Goal: Task Accomplishment & Management: Manage account settings

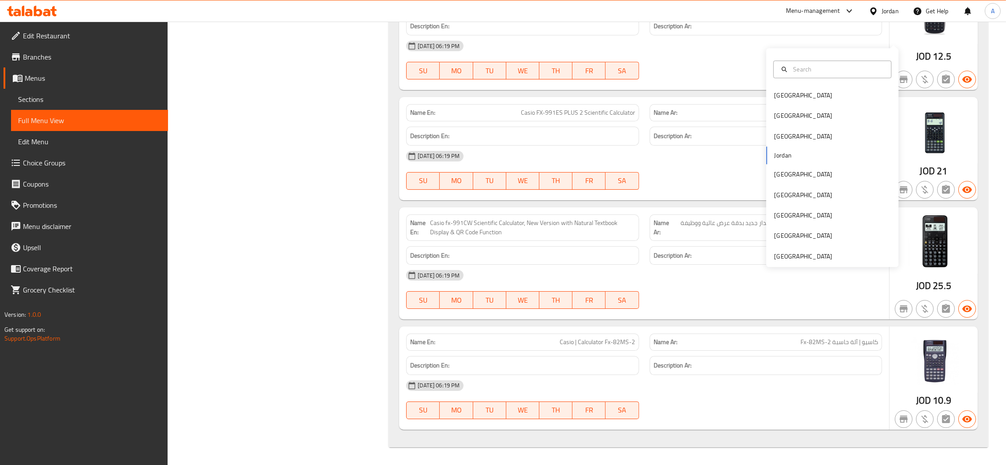
scroll to position [9417, 0]
click at [841, 239] on div "Bahrain Egypt Iraq Jordan Kuwait Oman Qatar Saudi Arabia United Arab Emirates" at bounding box center [832, 157] width 132 height 219
click at [839, 246] on div "[GEOGRAPHIC_DATA]" at bounding box center [832, 256] width 132 height 20
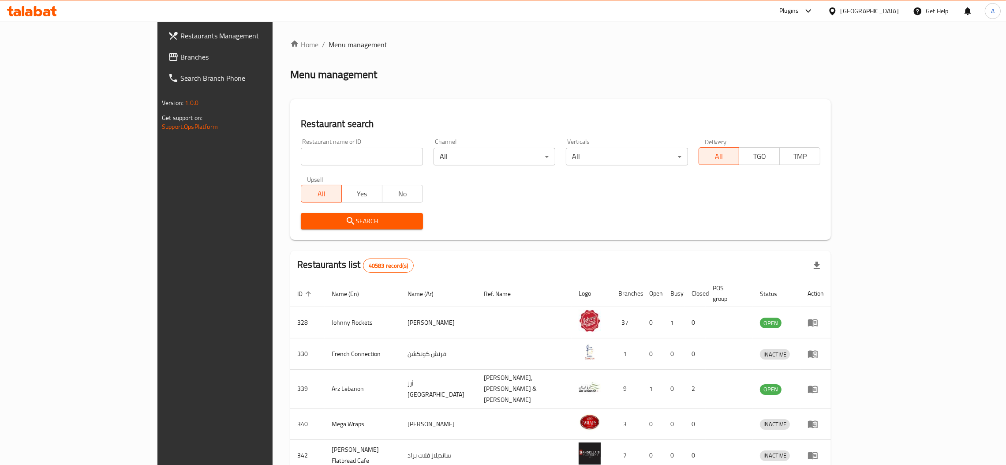
click at [180, 52] on span "Branches" at bounding box center [249, 57] width 138 height 11
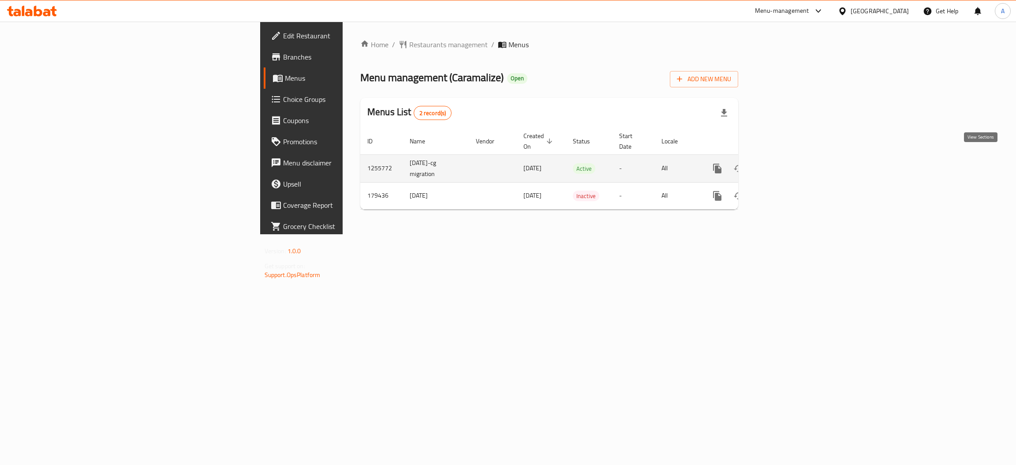
click at [786, 163] on icon "enhanced table" at bounding box center [781, 168] width 11 height 11
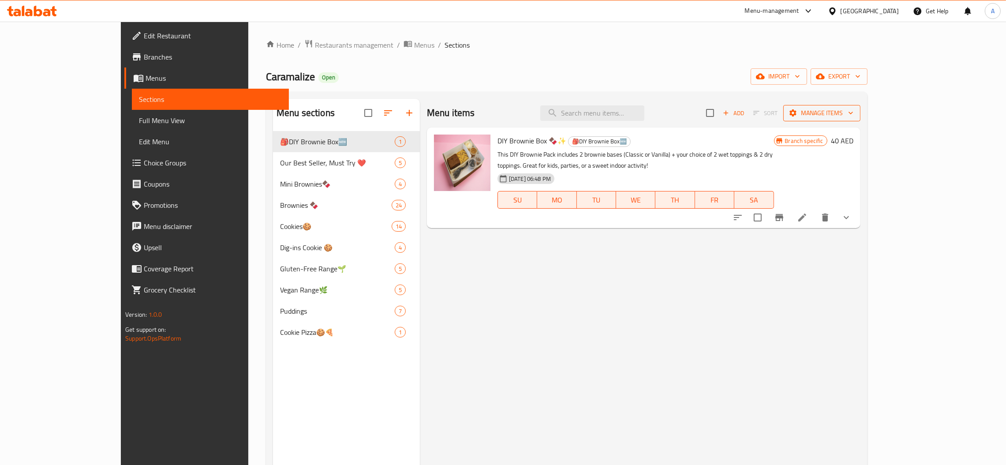
click at [853, 113] on span "Manage items" at bounding box center [821, 113] width 63 height 11
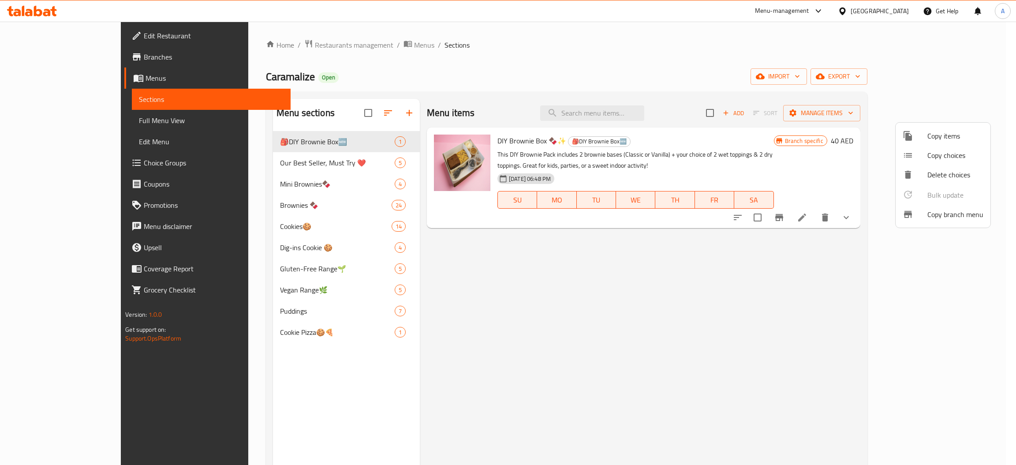
click at [926, 210] on div at bounding box center [915, 214] width 25 height 11
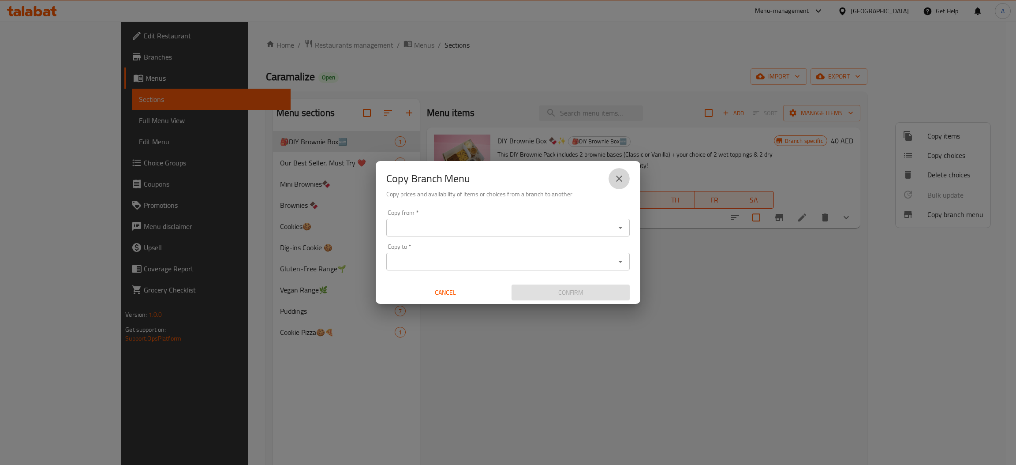
click at [623, 180] on icon "close" at bounding box center [619, 178] width 11 height 11
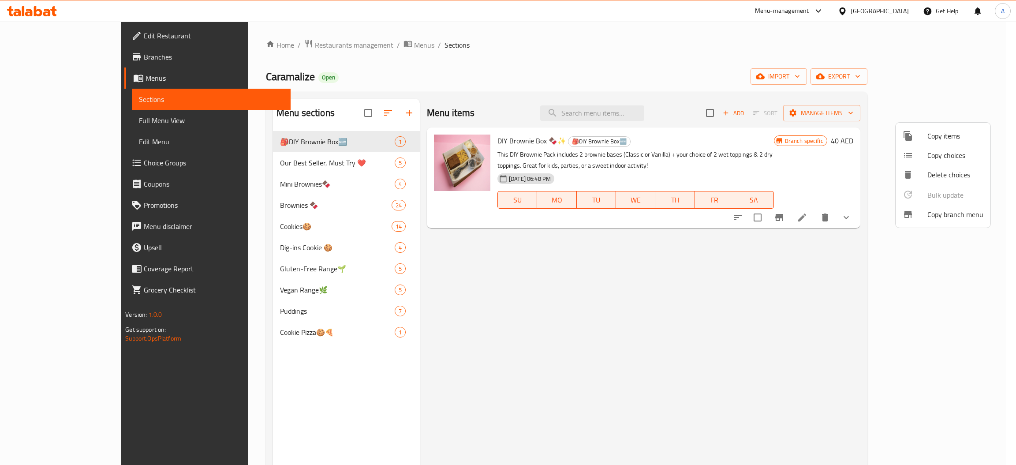
click at [936, 73] on div at bounding box center [508, 232] width 1016 height 465
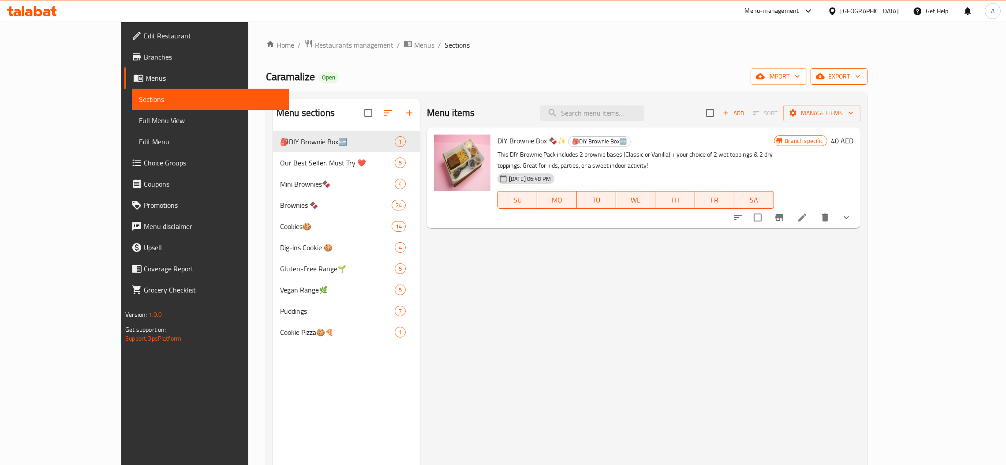
click at [861, 79] on span "export" at bounding box center [839, 76] width 43 height 11
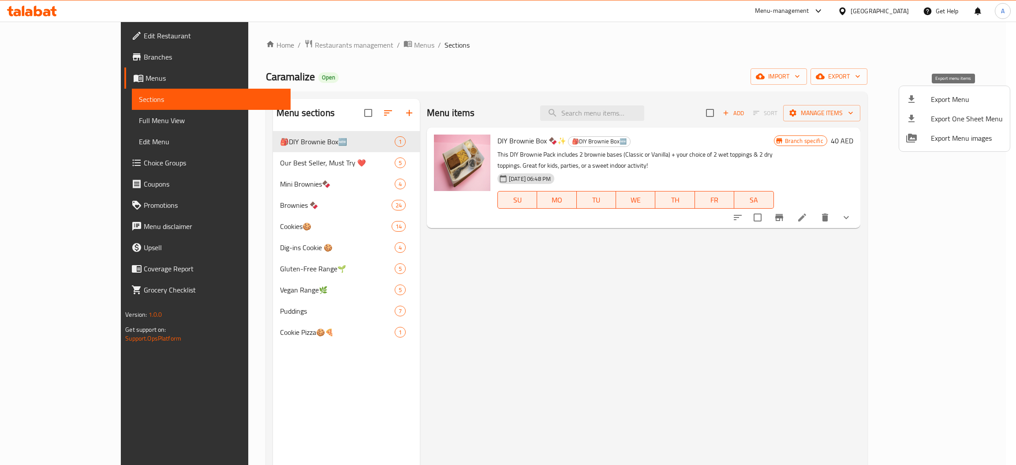
click at [952, 97] on span "Export Menu" at bounding box center [967, 99] width 72 height 11
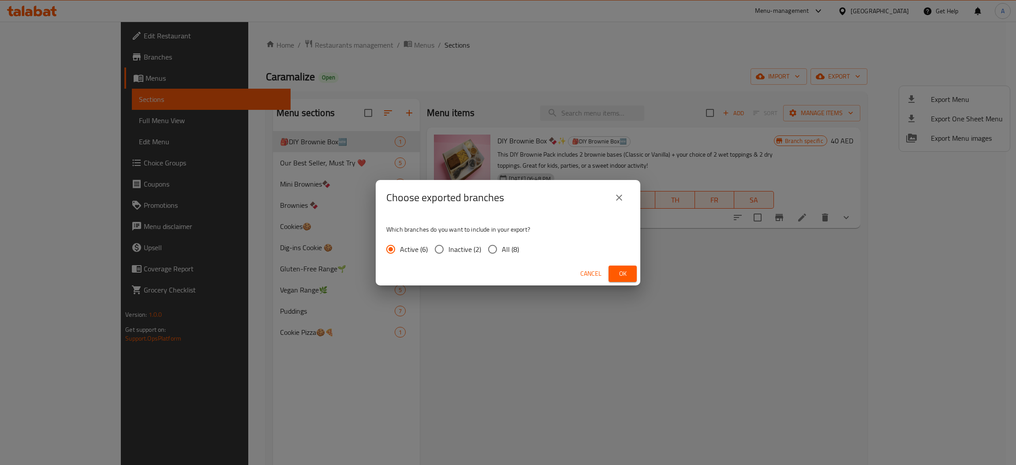
click at [507, 250] on span "All (8)" at bounding box center [510, 249] width 17 height 11
click at [502, 250] on input "All (8)" at bounding box center [492, 249] width 19 height 19
radio input "true"
click at [632, 272] on button "Ok" at bounding box center [623, 274] width 28 height 16
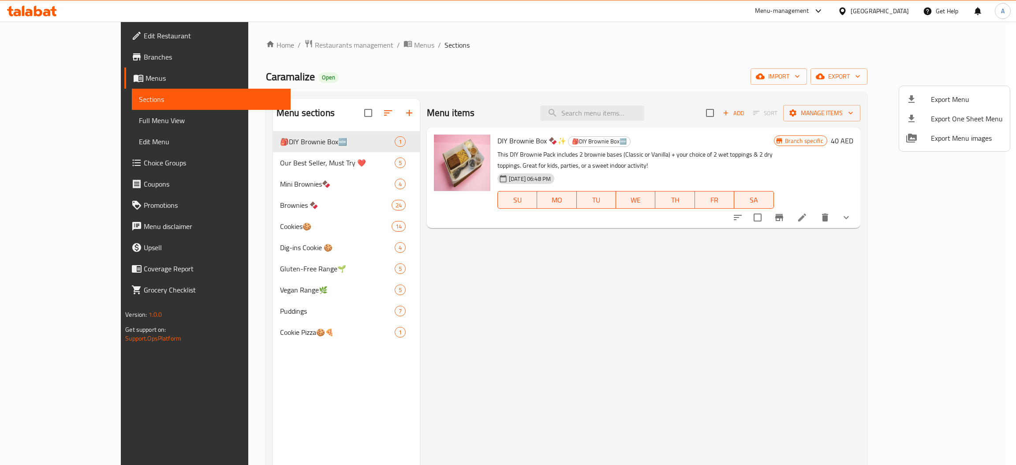
click at [904, 47] on div at bounding box center [508, 232] width 1016 height 465
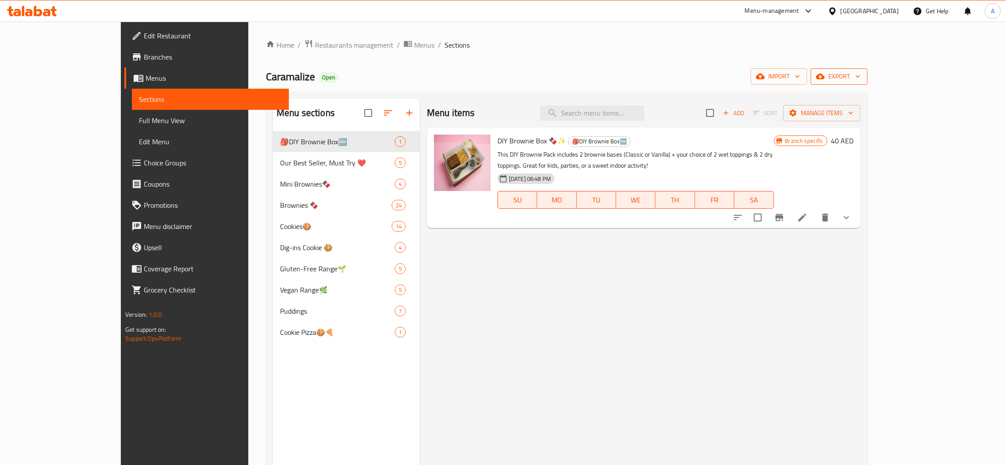
click at [825, 74] on icon "button" at bounding box center [820, 76] width 9 height 9
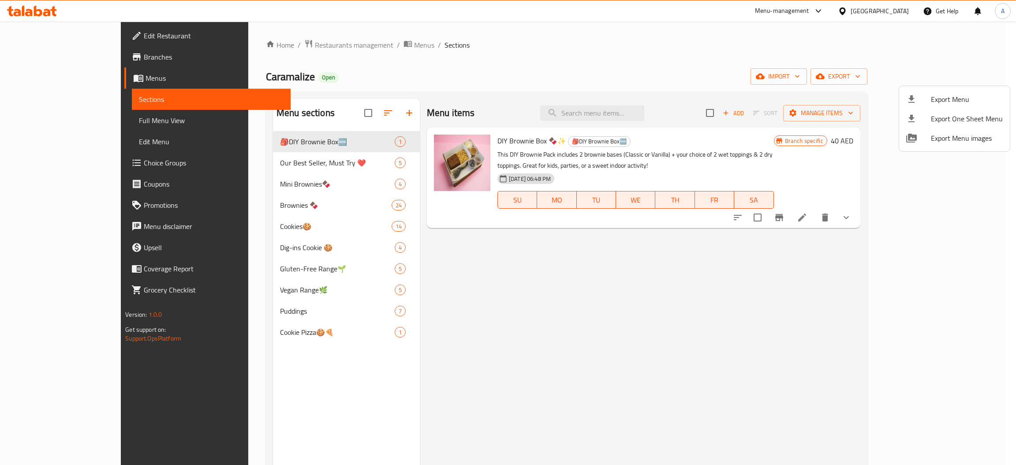
click at [853, 36] on div at bounding box center [508, 232] width 1016 height 465
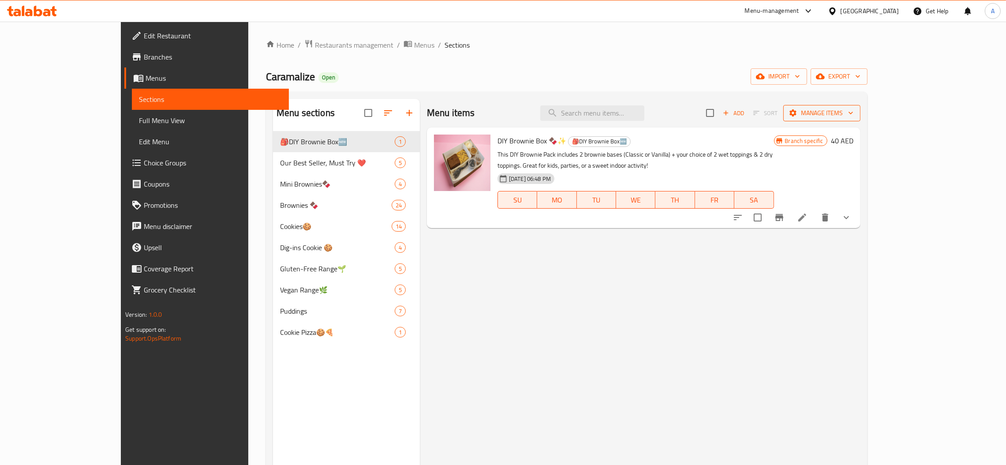
click at [853, 115] on span "Manage items" at bounding box center [821, 113] width 63 height 11
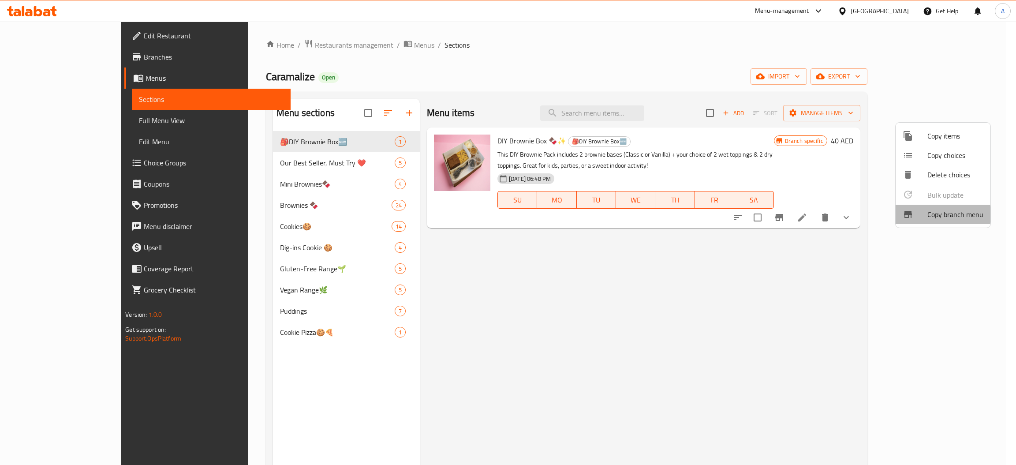
click at [928, 214] on span "Copy branch menu" at bounding box center [956, 214] width 56 height 11
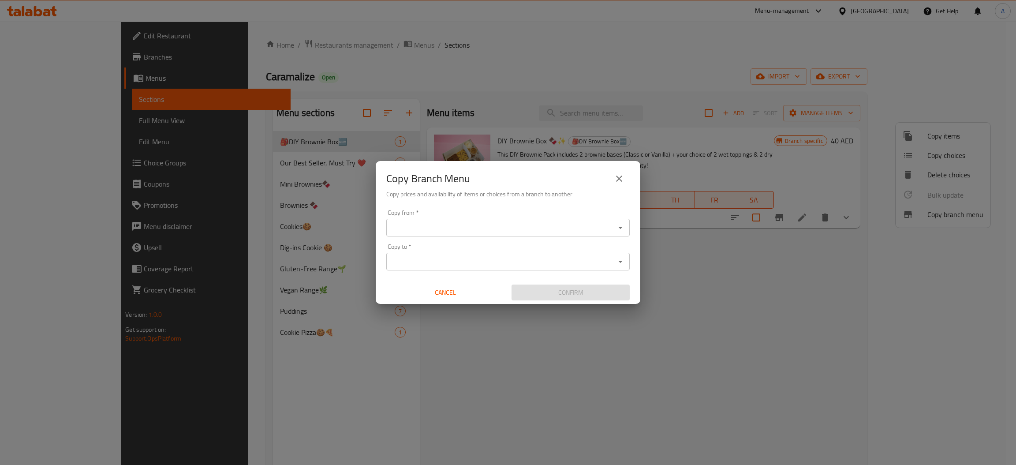
click at [504, 237] on div "Copy from   * Copy from * Copy to   * Copy to * Cancel Confirm" at bounding box center [508, 255] width 265 height 98
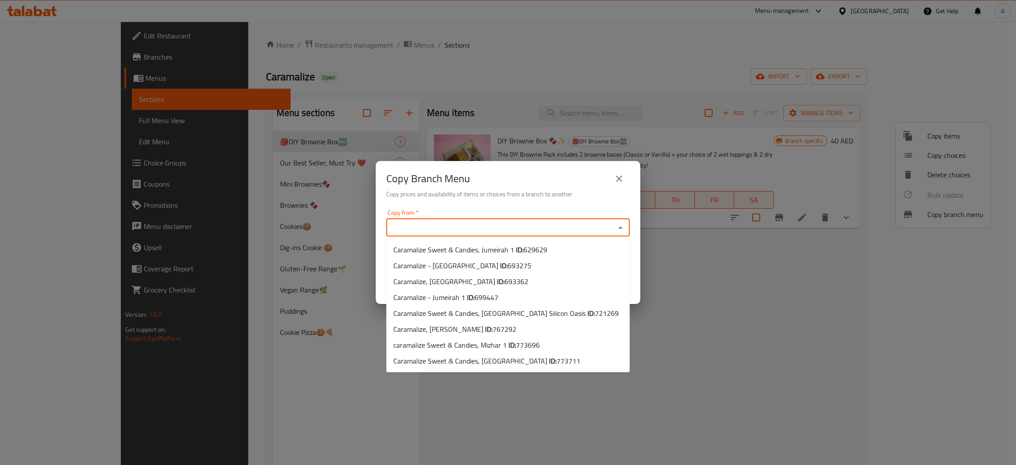
click at [502, 228] on input "Copy from   *" at bounding box center [501, 227] width 224 height 12
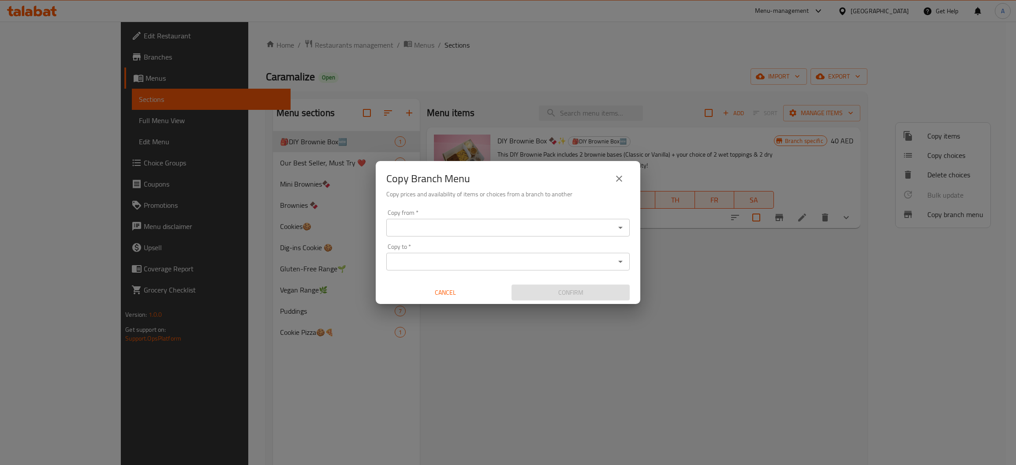
click at [502, 228] on input "Copy from   *" at bounding box center [501, 227] width 224 height 12
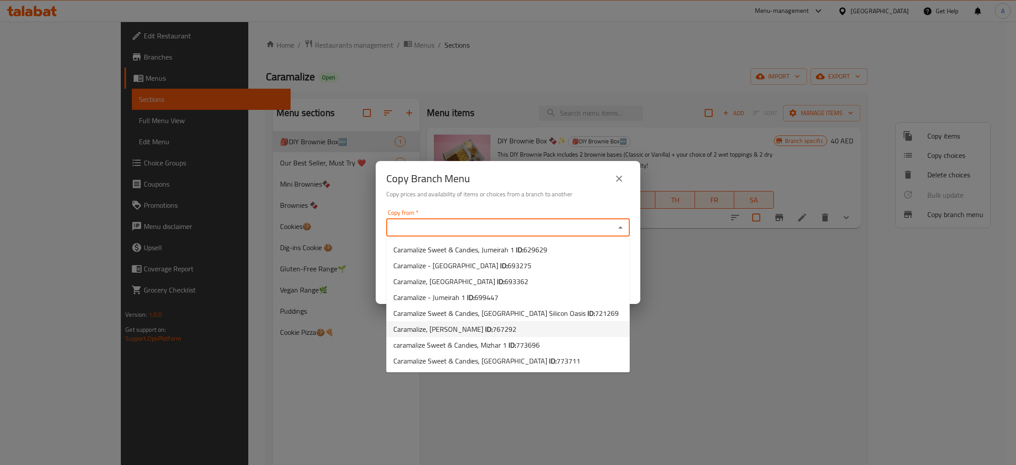
click at [559, 325] on li "Caramalize, Al Mushrif ID: 767292" at bounding box center [507, 329] width 243 height 16
type input "Caramalize, Al Mushrif"
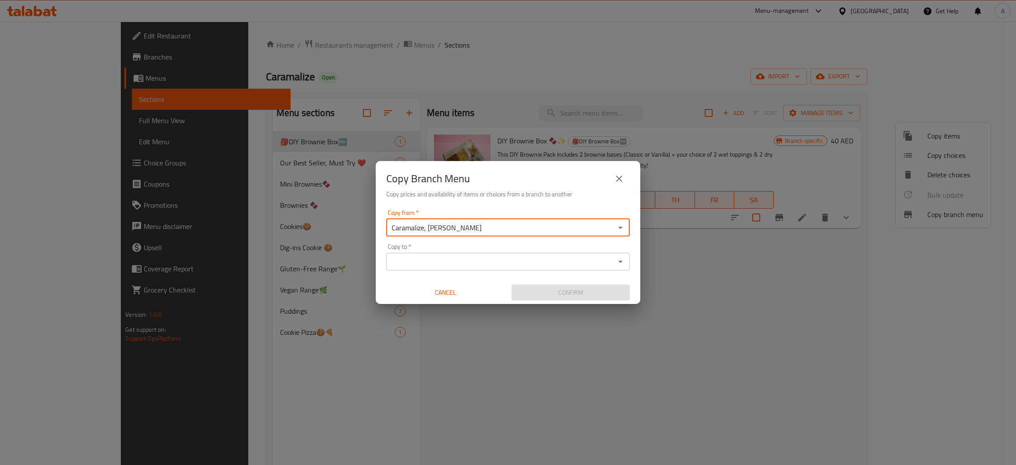
click at [452, 258] on input "Copy to   *" at bounding box center [501, 261] width 224 height 12
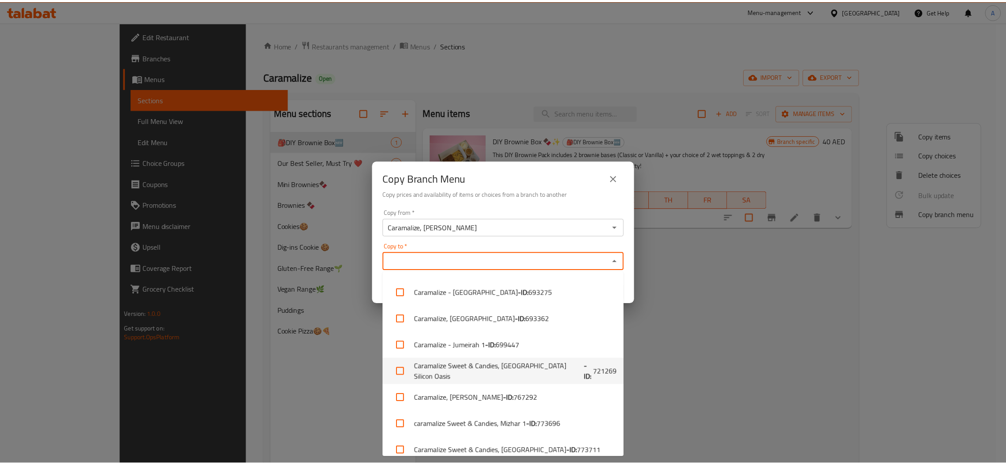
scroll to position [32, 0]
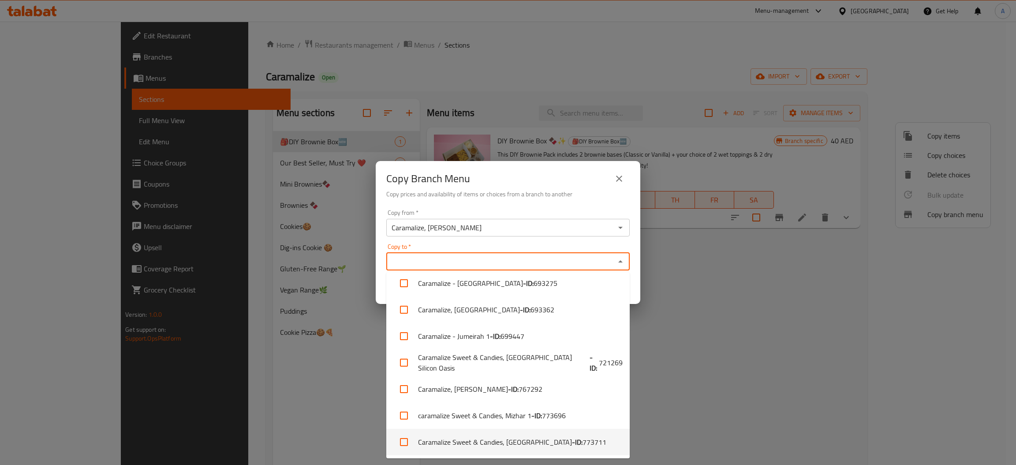
click at [481, 443] on li "Caramalize Sweet & Candies, Reem Island - ID: 773711" at bounding box center [507, 442] width 243 height 26
checkbox input "true"
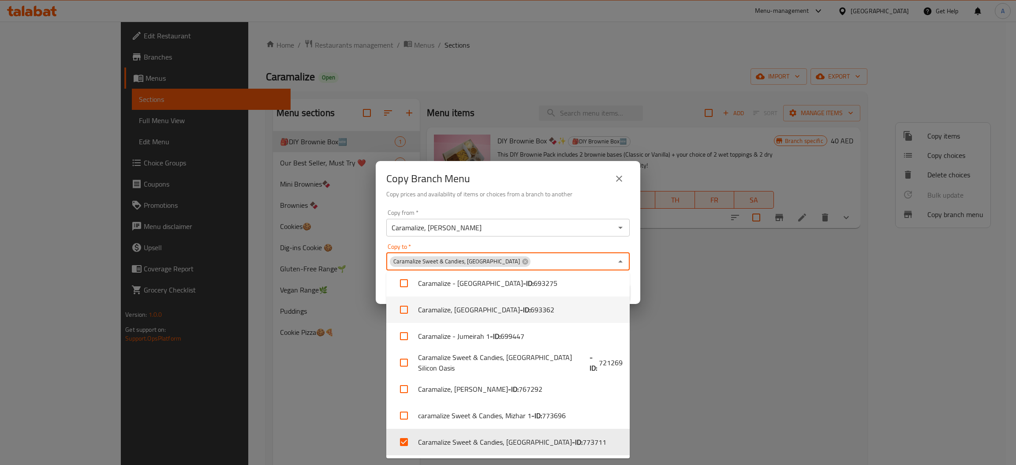
click at [608, 239] on div "Copy from   * Caramalize, Al Mushrif Copy from * Copy to   * Caramalize Sweet &…" at bounding box center [508, 255] width 265 height 98
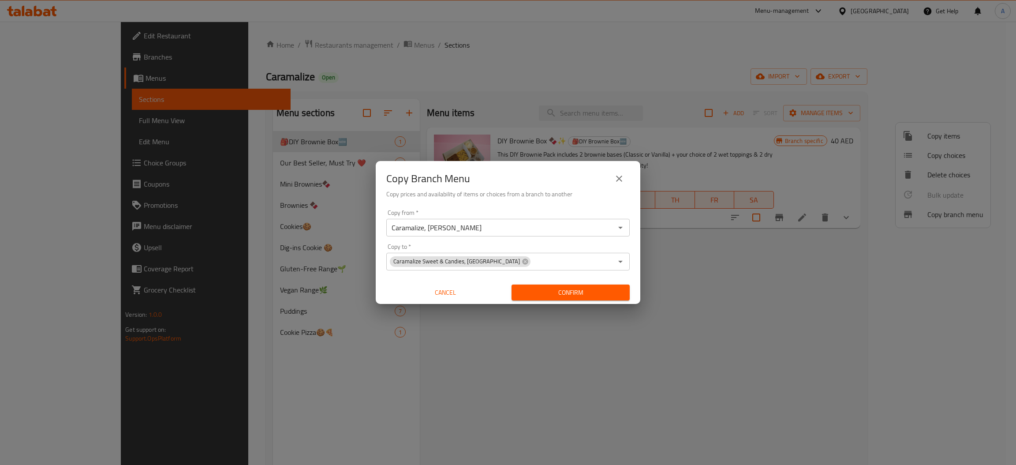
click at [573, 296] on span "Confirm" at bounding box center [571, 292] width 104 height 11
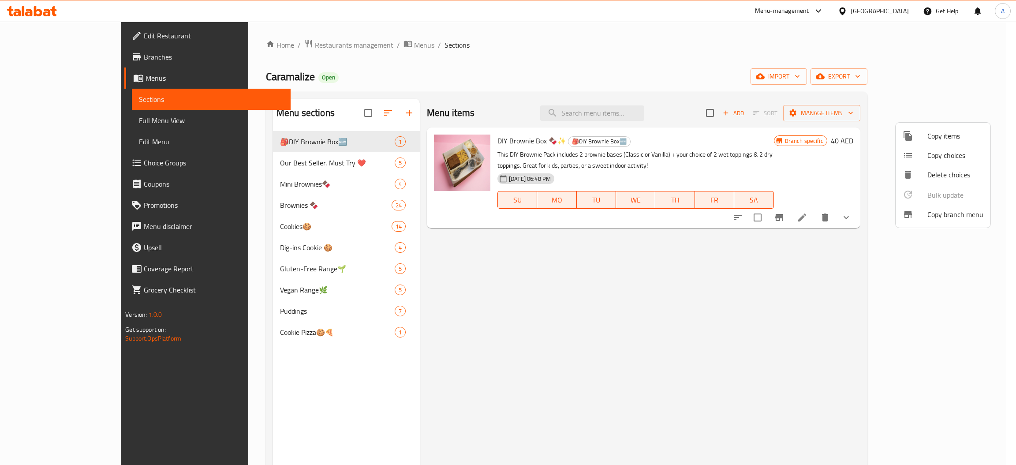
click at [549, 227] on div at bounding box center [508, 232] width 1016 height 465
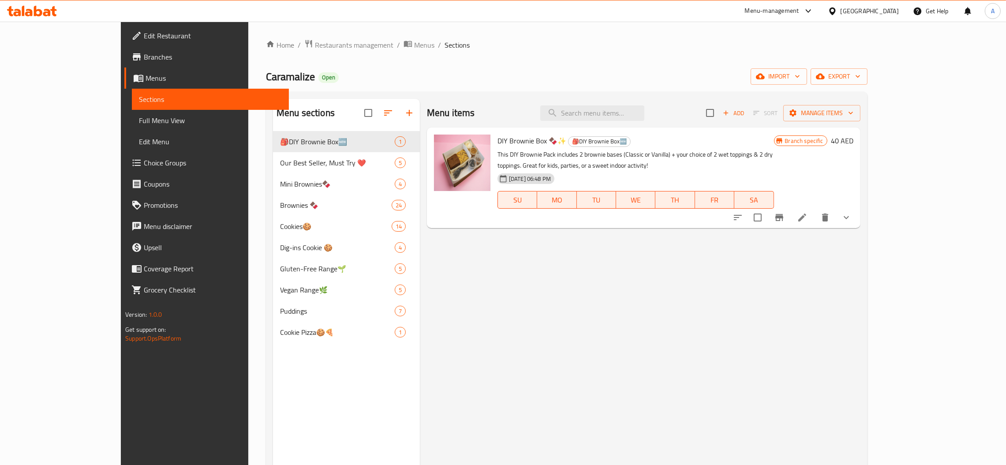
click at [868, 52] on div "Home / Restaurants management / Menus / Sections Caramalize Open import export …" at bounding box center [567, 304] width 602 height 531
click at [853, 109] on span "Manage items" at bounding box center [821, 113] width 63 height 11
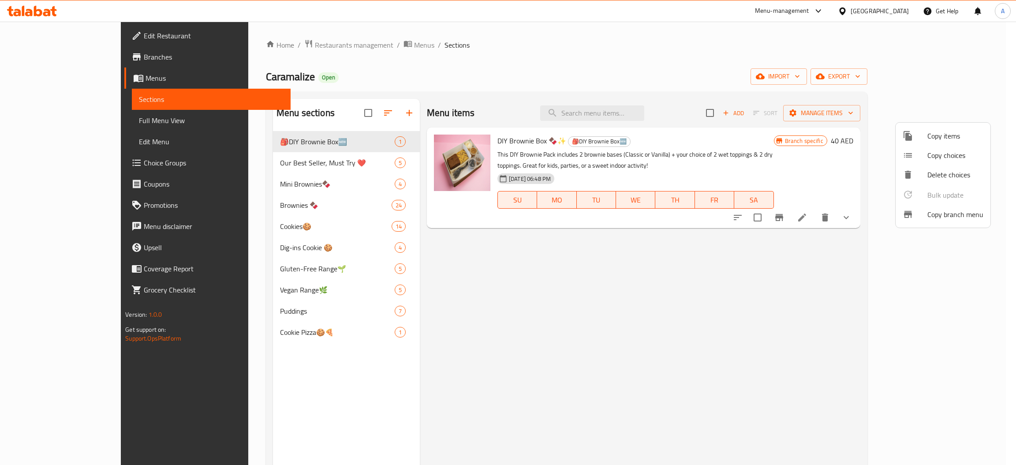
click at [959, 75] on div at bounding box center [508, 232] width 1016 height 465
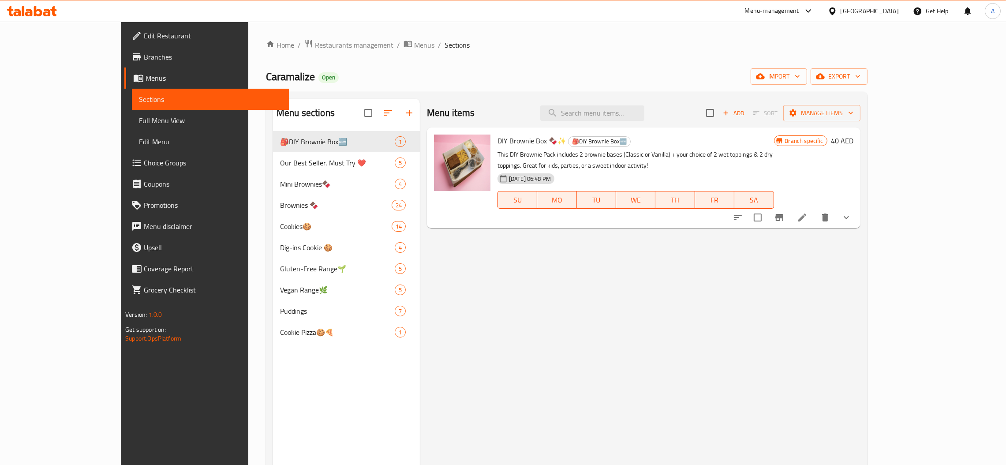
click at [861, 75] on span "export" at bounding box center [839, 76] width 43 height 11
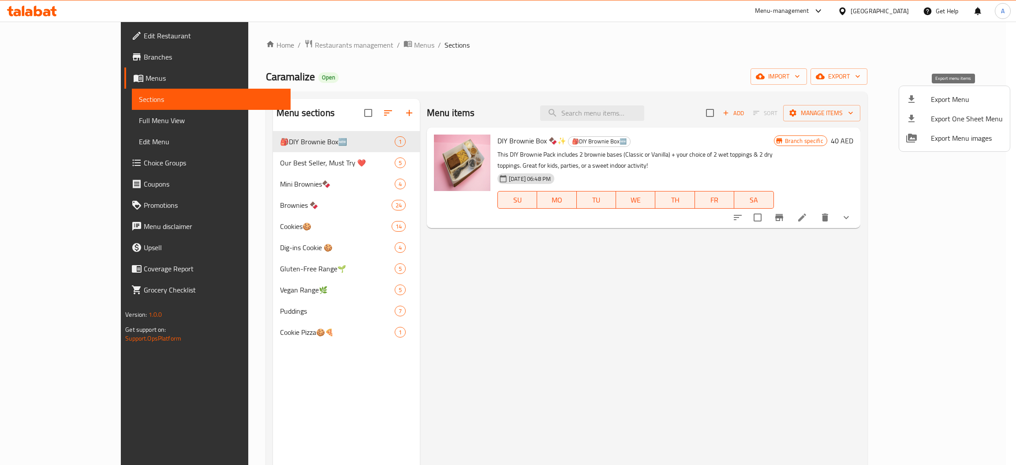
click at [963, 90] on li "Export Menu" at bounding box center [954, 99] width 111 height 19
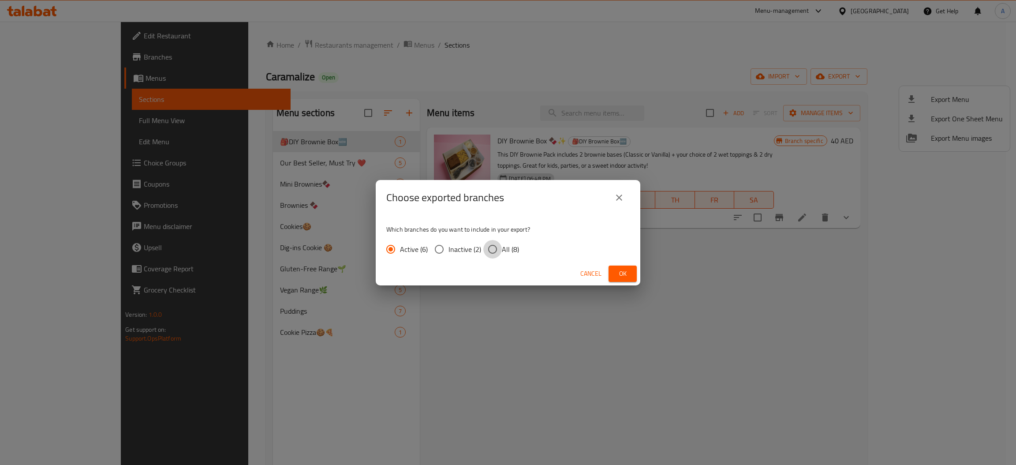
click at [486, 250] on input "All (8)" at bounding box center [492, 249] width 19 height 19
radio input "true"
click at [624, 269] on span "Ok" at bounding box center [623, 273] width 14 height 11
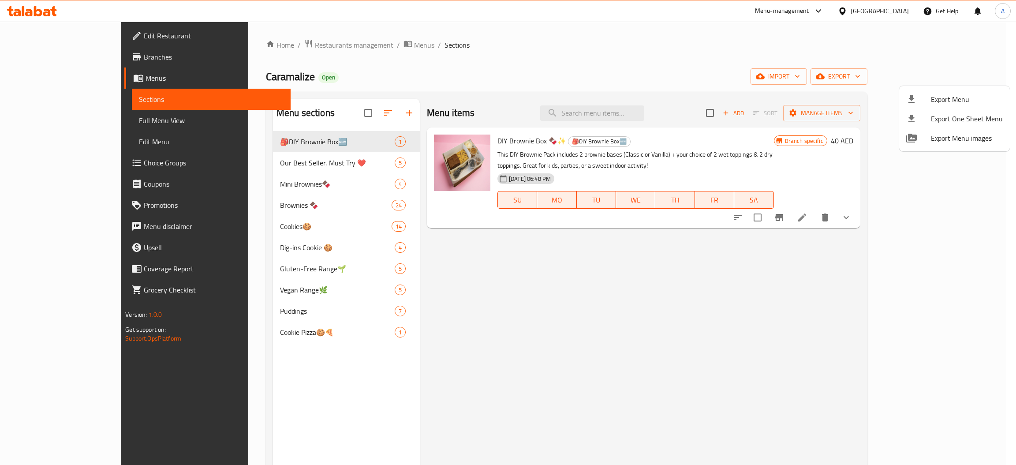
click at [294, 45] on div at bounding box center [508, 232] width 1016 height 465
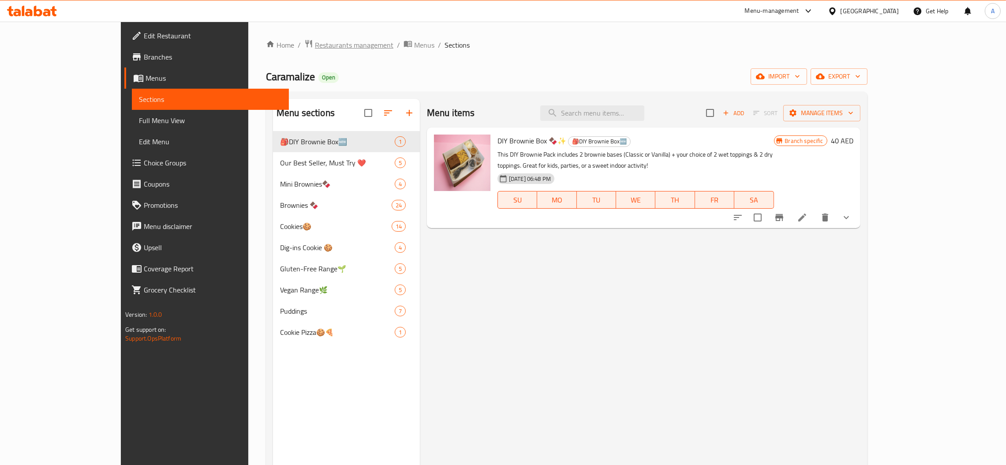
click at [315, 45] on span "Restaurants management" at bounding box center [354, 45] width 79 height 11
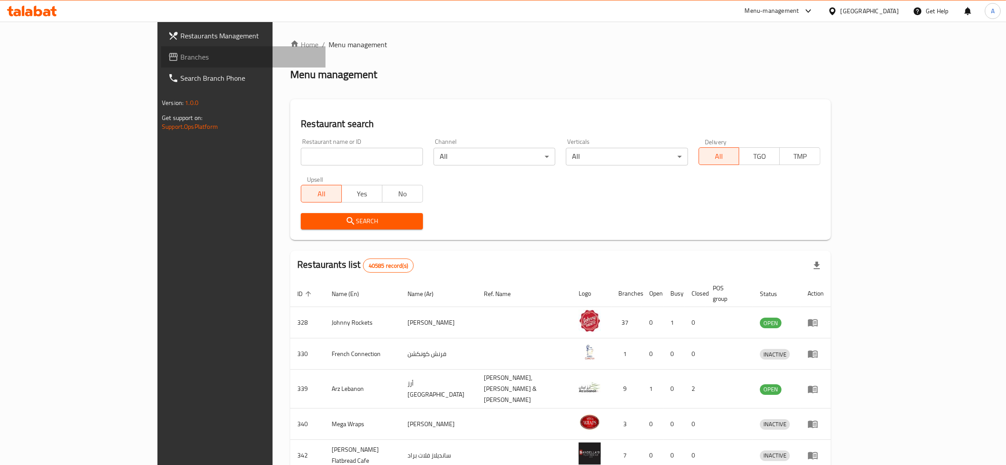
click at [168, 55] on icon at bounding box center [173, 57] width 11 height 11
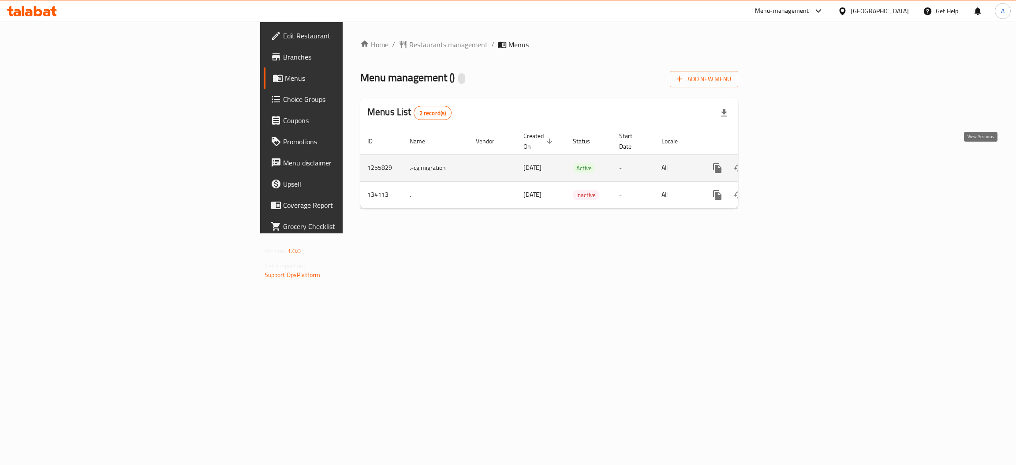
click at [786, 163] on icon "enhanced table" at bounding box center [781, 168] width 11 height 11
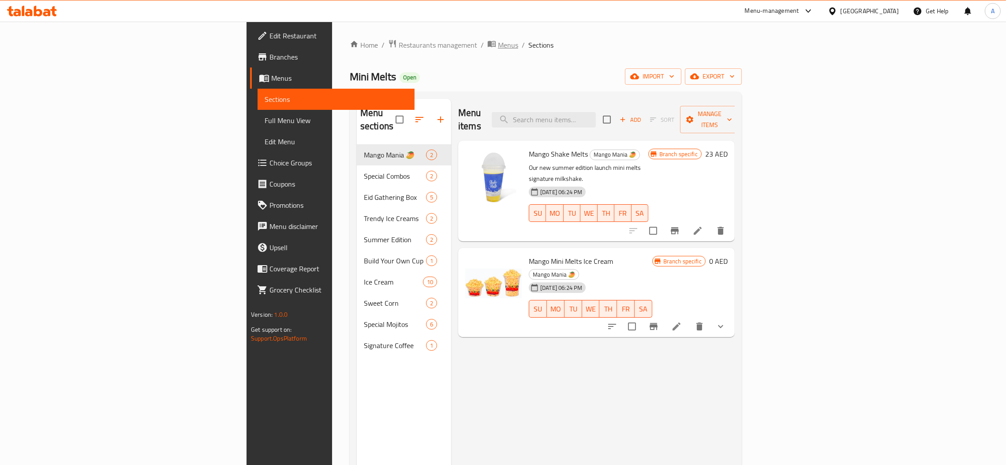
click at [498, 47] on span "Menus" at bounding box center [508, 45] width 20 height 11
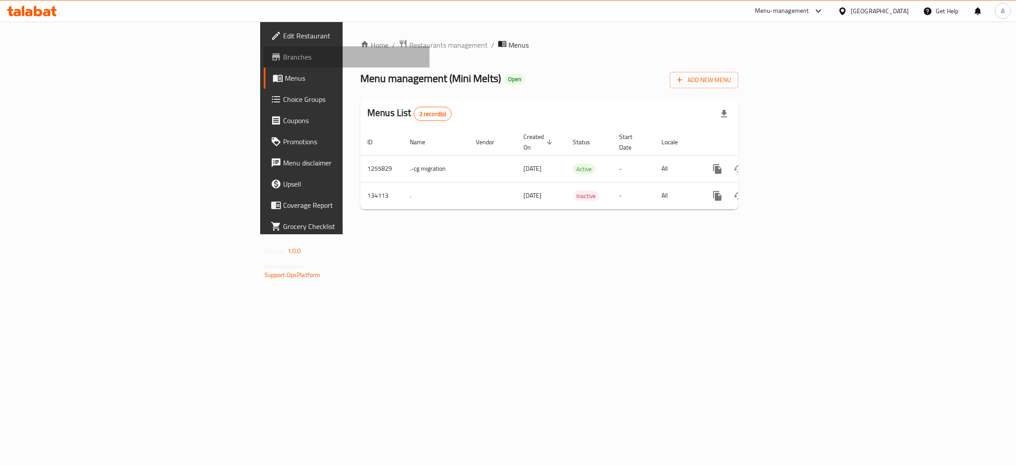
click at [264, 63] on link "Branches" at bounding box center [347, 56] width 166 height 21
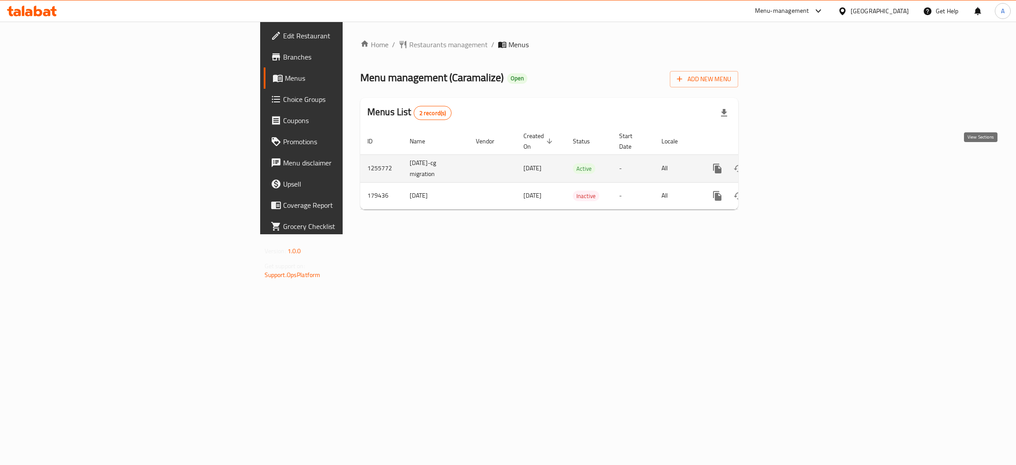
click at [786, 163] on icon "enhanced table" at bounding box center [781, 168] width 11 height 11
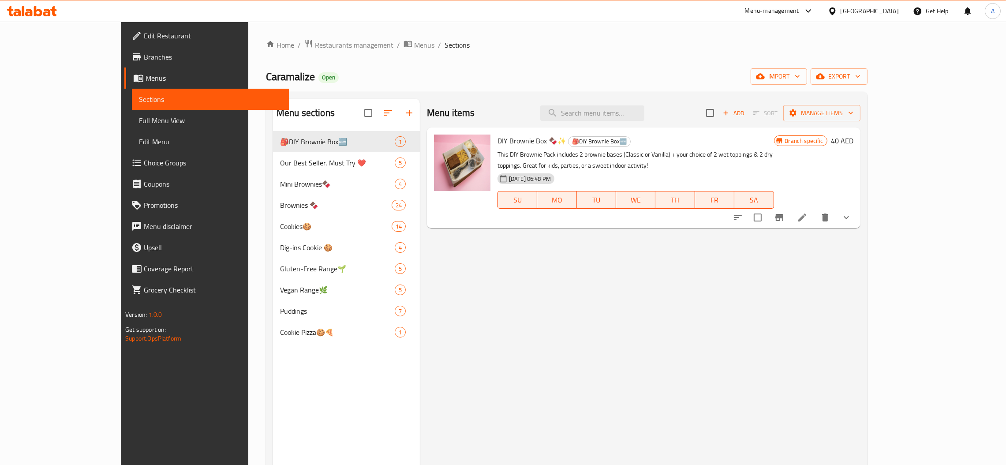
click at [139, 120] on span "Full Menu View" at bounding box center [210, 120] width 143 height 11
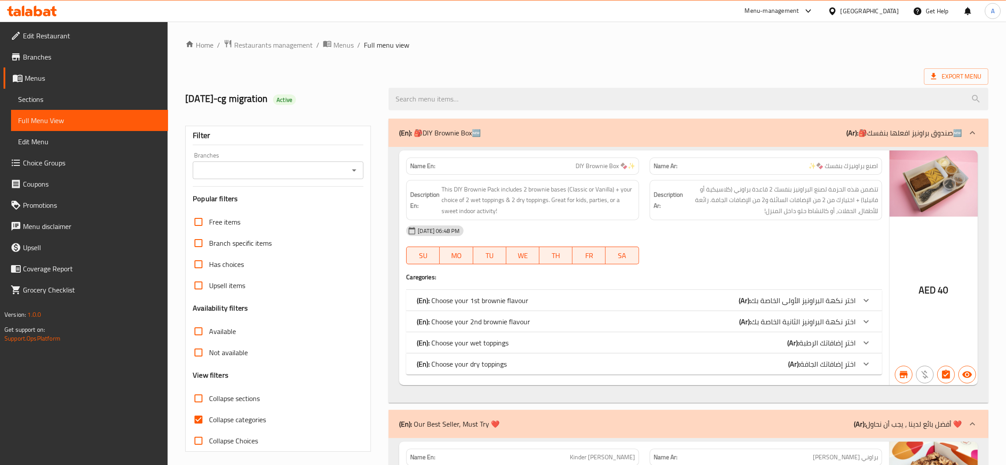
click at [333, 183] on div "Filter Branches Branches Popular filters Free items Branch specific items Has c…" at bounding box center [278, 289] width 186 height 326
click at [335, 172] on input "Branches" at bounding box center [270, 170] width 151 height 12
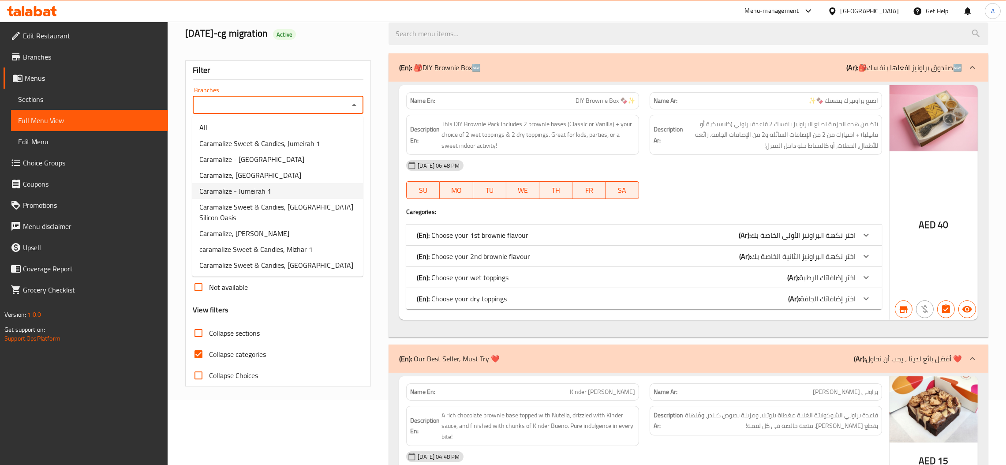
scroll to position [66, 0]
click at [326, 225] on li "Caramalize, Al Mushrif" at bounding box center [277, 233] width 171 height 16
type input "Caramalize, Al Mushrif"
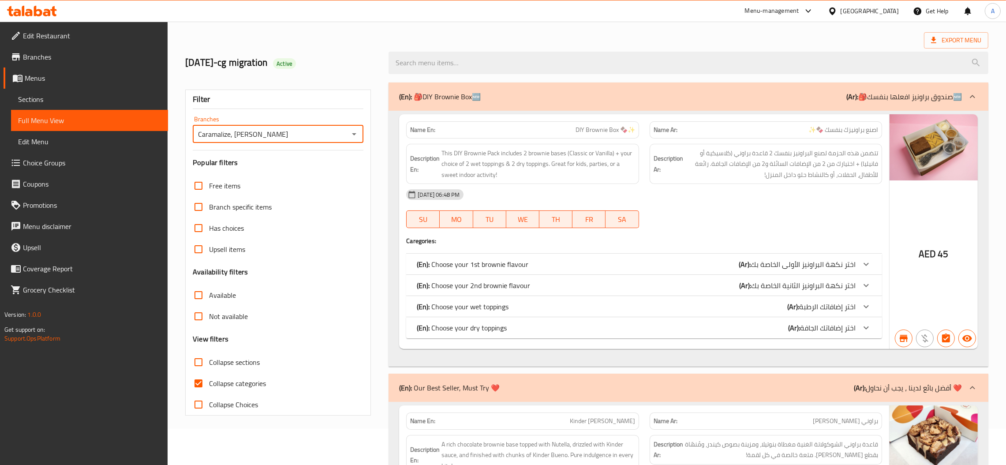
scroll to position [132, 0]
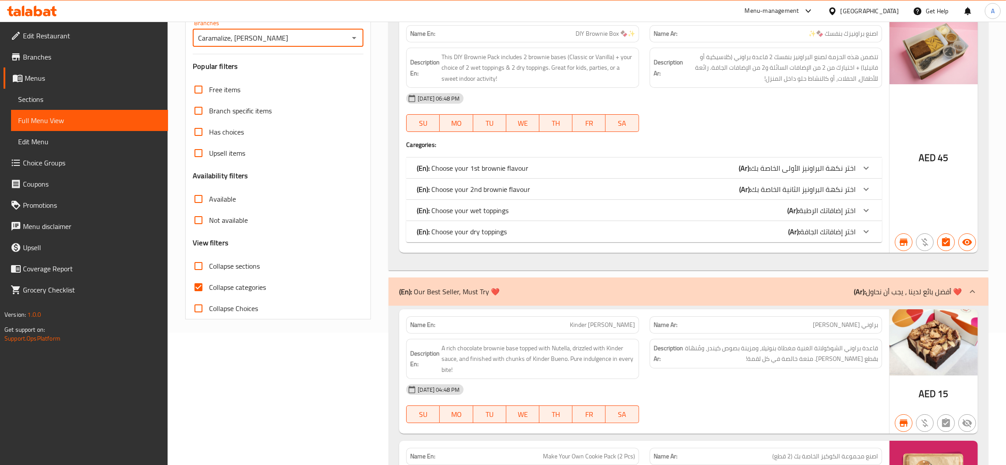
click at [243, 285] on span "Collapse categories" at bounding box center [237, 287] width 57 height 11
click at [209, 285] on input "Collapse categories" at bounding box center [198, 287] width 21 height 21
checkbox input "false"
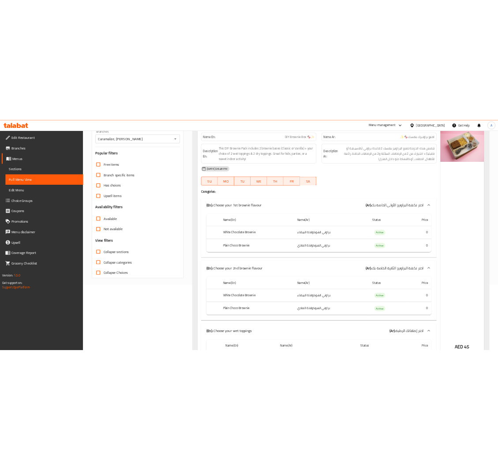
scroll to position [66, 0]
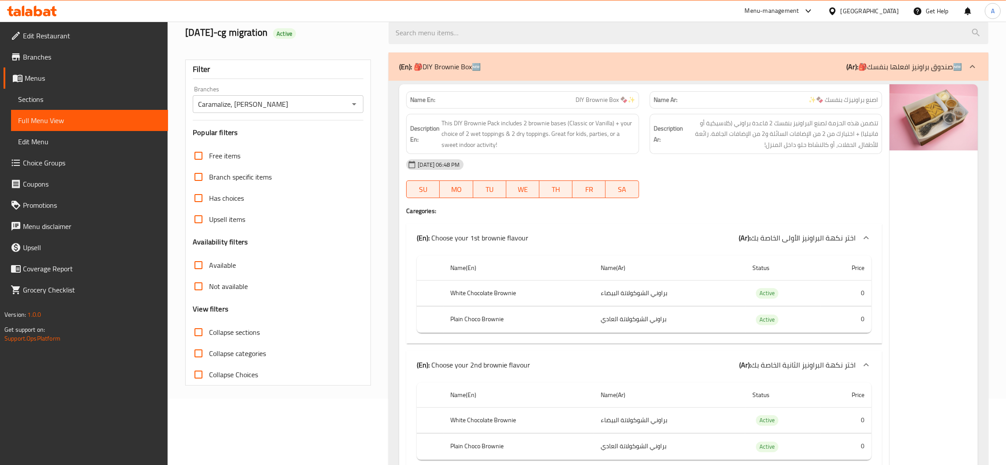
click at [231, 281] on span "Not available" at bounding box center [228, 286] width 39 height 11
click at [209, 281] on input "Not available" at bounding box center [198, 286] width 21 height 21
checkbox input "true"
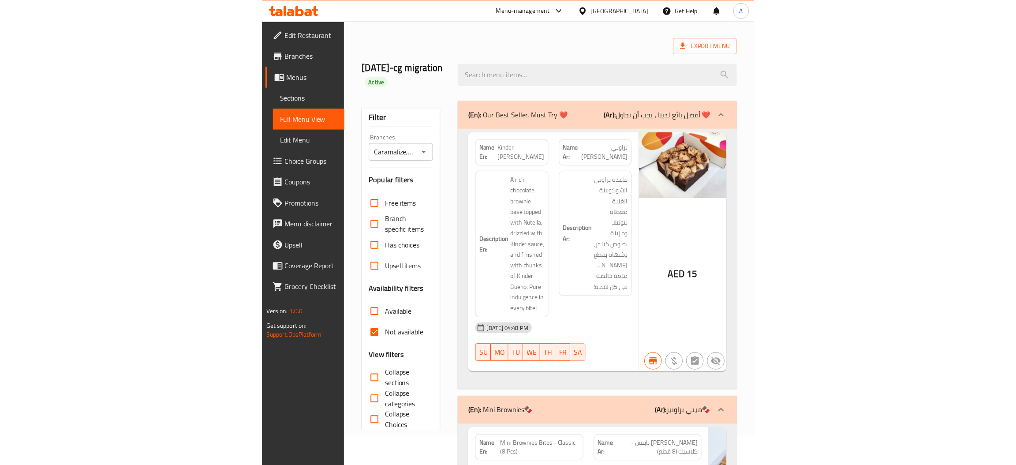
scroll to position [0, 0]
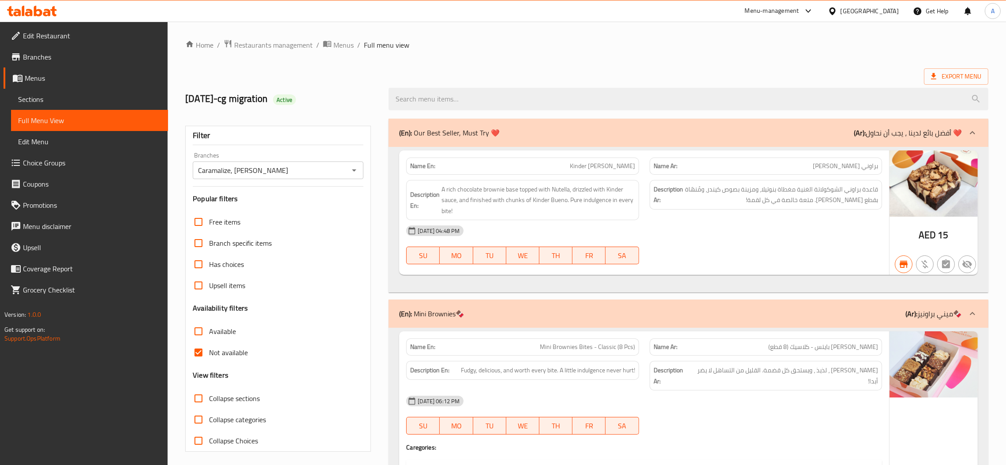
click at [300, 173] on input "Caramalize, Al Mushrif" at bounding box center [270, 170] width 151 height 12
click at [321, 173] on input "Caramalize, Al Mushrif" at bounding box center [270, 170] width 151 height 12
click at [347, 169] on div "Caramalize, Al Mushrif Branches" at bounding box center [278, 170] width 171 height 18
click at [353, 169] on icon "Open" at bounding box center [354, 170] width 11 height 11
click at [353, 168] on icon "Open" at bounding box center [354, 170] width 11 height 11
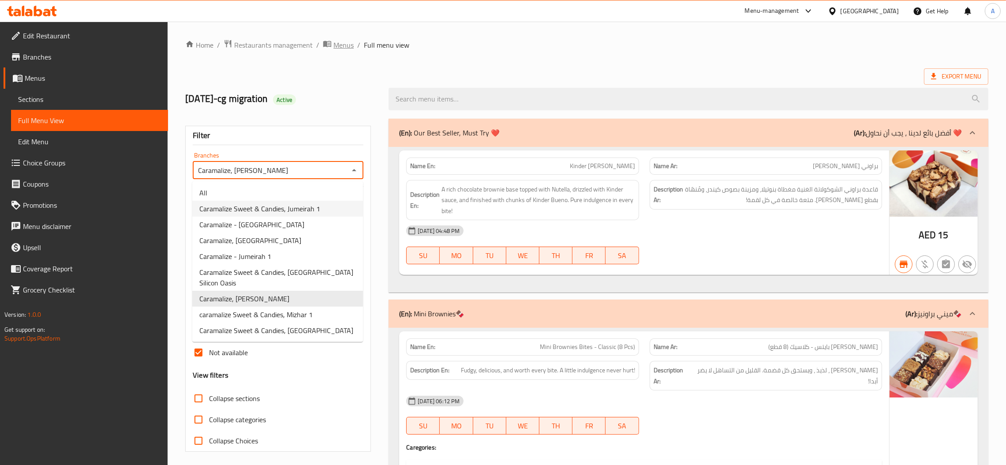
click at [337, 46] on span "Menus" at bounding box center [343, 45] width 20 height 11
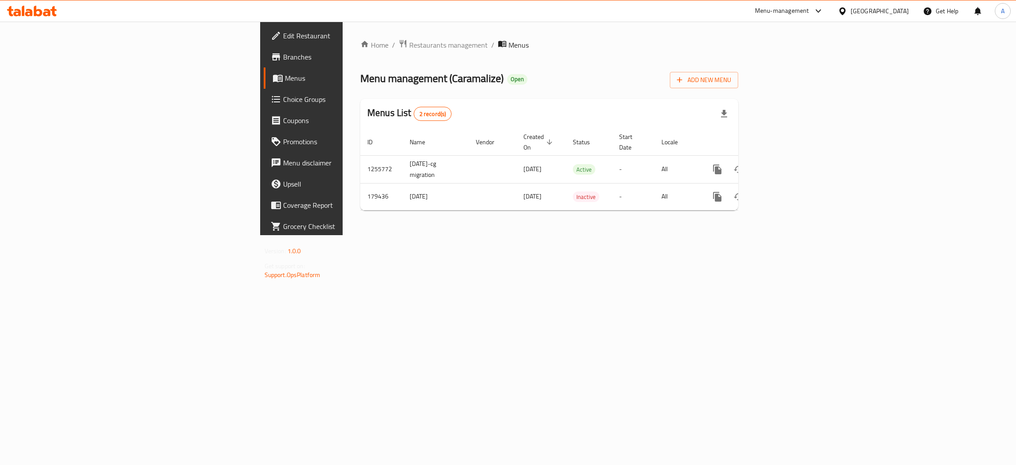
click at [507, 110] on div "Home / Restaurants management / Menus Menu management ( Caramalize ) Open Add N…" at bounding box center [549, 128] width 378 height 178
click at [283, 53] on span "Branches" at bounding box center [353, 57] width 140 height 11
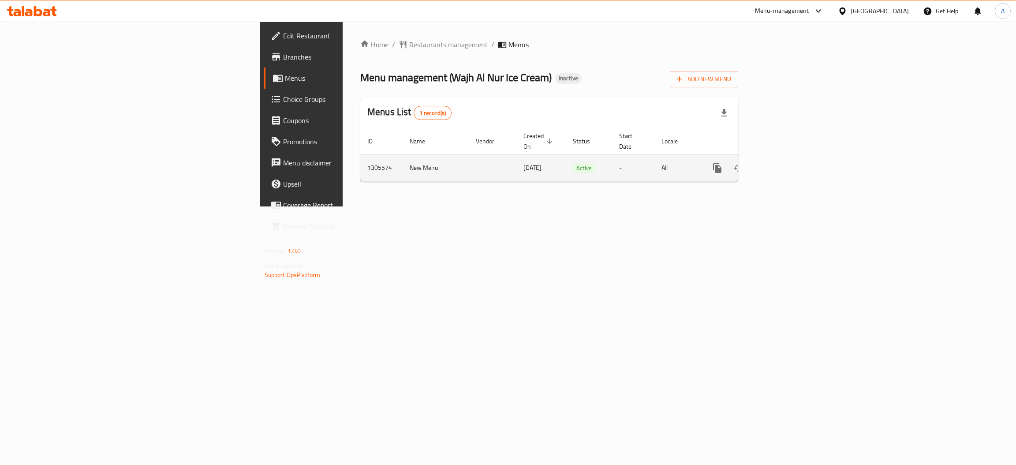
click at [792, 157] on link "enhanced table" at bounding box center [781, 167] width 21 height 21
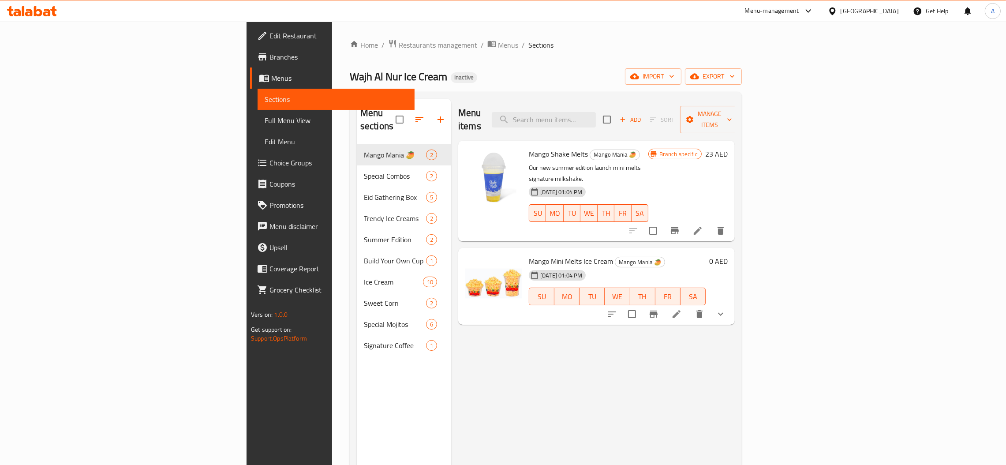
click at [265, 116] on span "Full Menu View" at bounding box center [336, 120] width 143 height 11
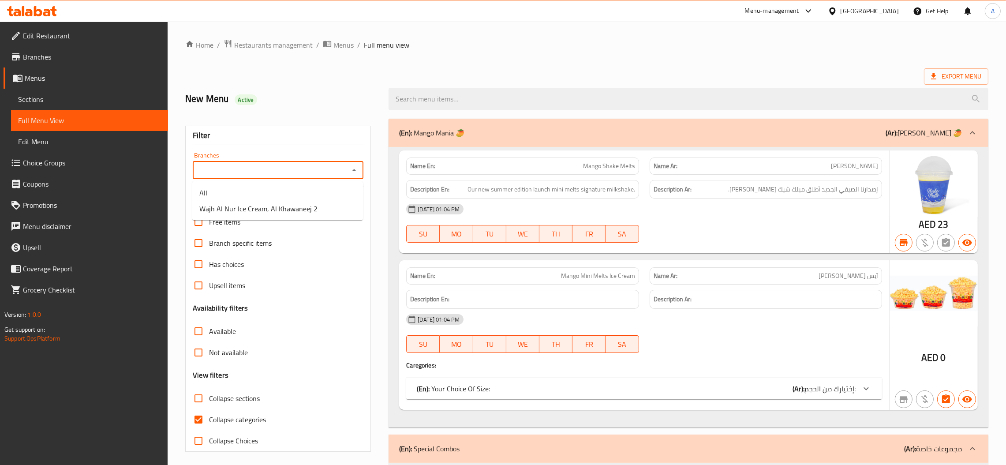
click at [314, 173] on input "Branches" at bounding box center [270, 170] width 151 height 12
click at [296, 209] on span "Wajh Al Nur Ice Cream, Al Khawaneej 2" at bounding box center [258, 208] width 118 height 11
type input "Wajh Al Nur Ice Cream, Al Khawaneej 2"
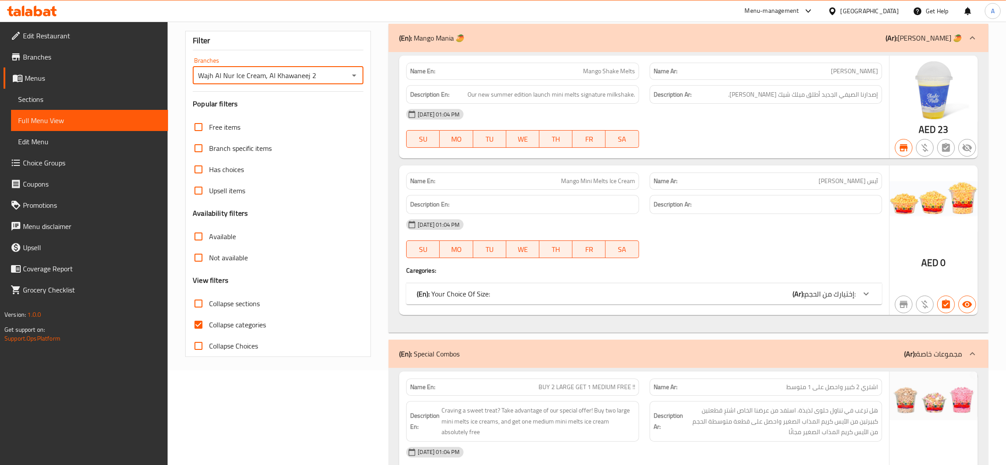
scroll to position [132, 0]
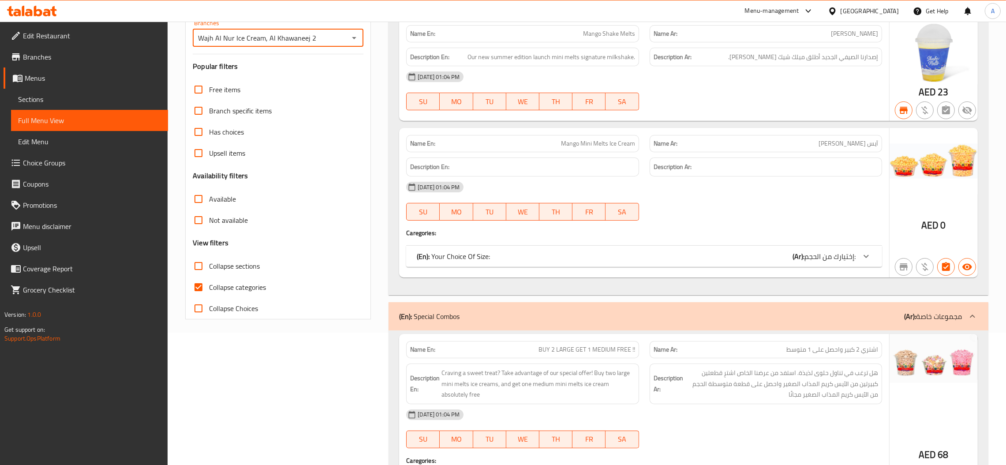
click at [240, 286] on span "Collapse categories" at bounding box center [237, 287] width 57 height 11
click at [209, 286] on input "Collapse categories" at bounding box center [198, 287] width 21 height 21
checkbox input "false"
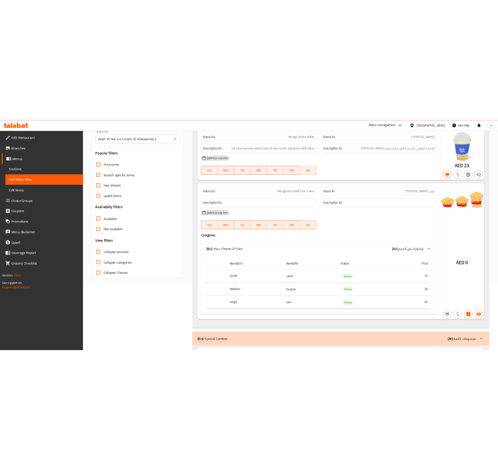
scroll to position [0, 0]
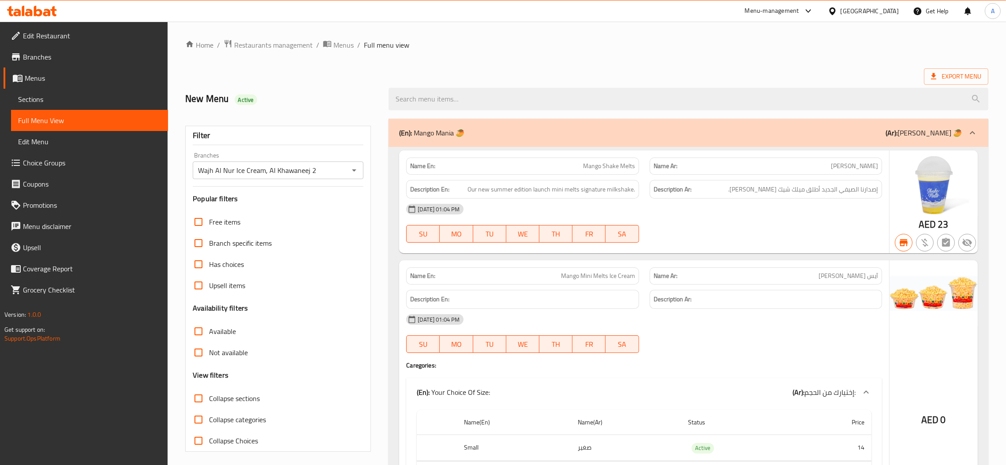
click at [226, 351] on span "Not available" at bounding box center [228, 352] width 39 height 11
click at [209, 351] on input "Not available" at bounding box center [198, 352] width 21 height 21
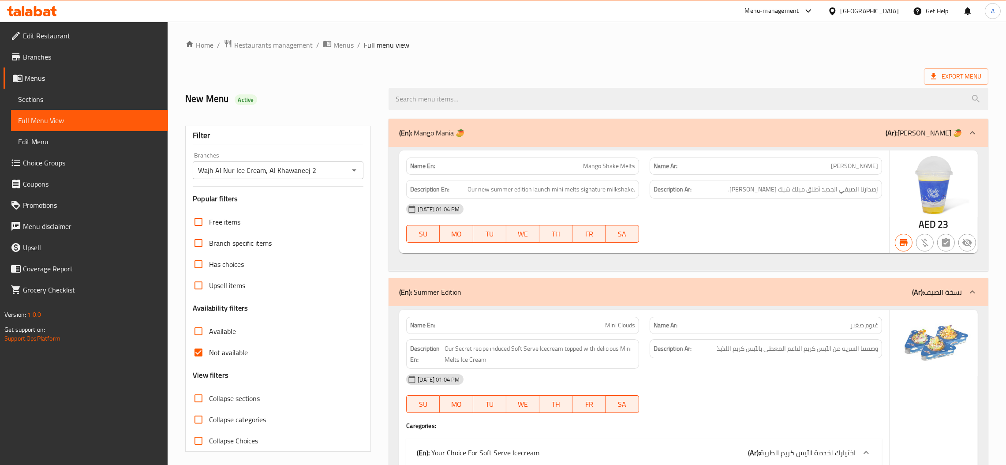
click at [260, 89] on div "New Menu Active" at bounding box center [281, 98] width 203 height 39
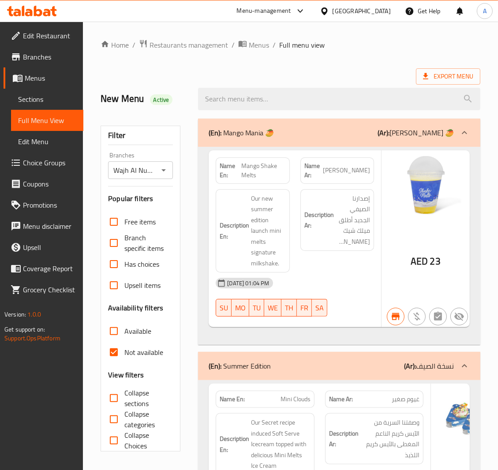
click at [226, 167] on strong "Name En:" at bounding box center [231, 170] width 22 height 19
copy strong "Name En:"
drag, startPoint x: 121, startPoint y: 352, endPoint x: 504, endPoint y: 288, distance: 387.6
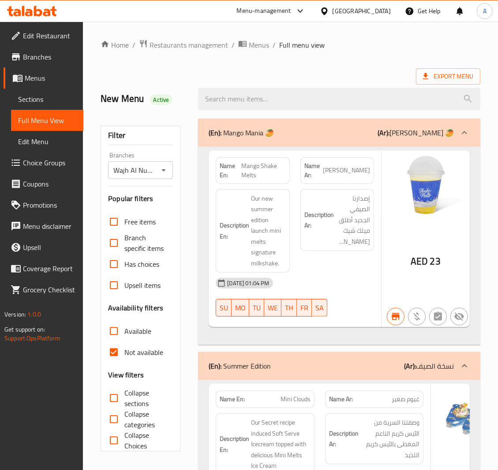
click at [121, 352] on input "Not available" at bounding box center [113, 352] width 21 height 21
checkbox input "false"
click at [124, 332] on input "Available" at bounding box center [113, 331] width 21 height 21
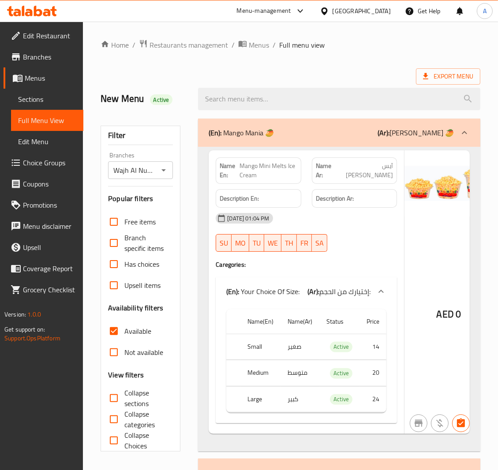
click at [319, 267] on h4 "Caregories:" at bounding box center [306, 264] width 181 height 9
click at [110, 335] on input "Available" at bounding box center [113, 331] width 21 height 21
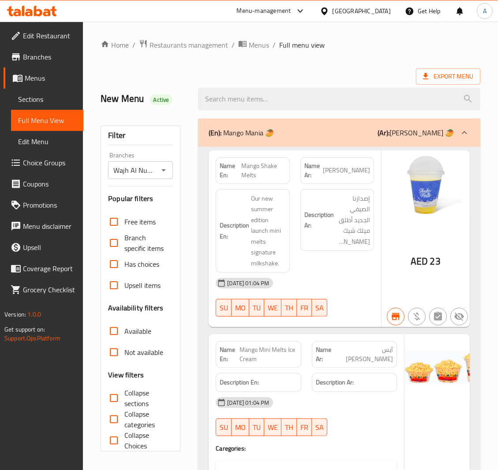
click at [110, 335] on input "Available" at bounding box center [113, 331] width 21 height 21
checkbox input "true"
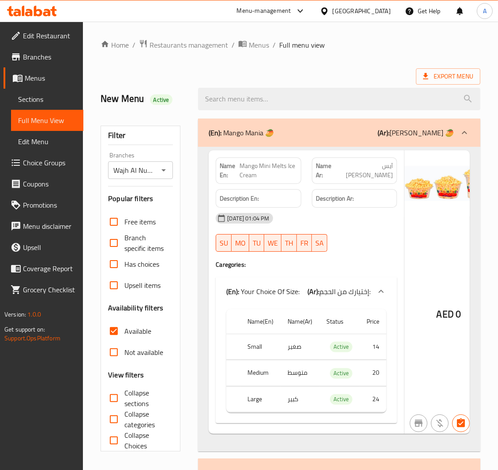
click at [352, 269] on h4 "Caregories:" at bounding box center [306, 264] width 181 height 9
click at [126, 173] on input "Wajh Al Nur Ice Cream, Al Khawaneej 2" at bounding box center [133, 170] width 45 height 12
click at [165, 173] on icon "Open" at bounding box center [163, 170] width 11 height 11
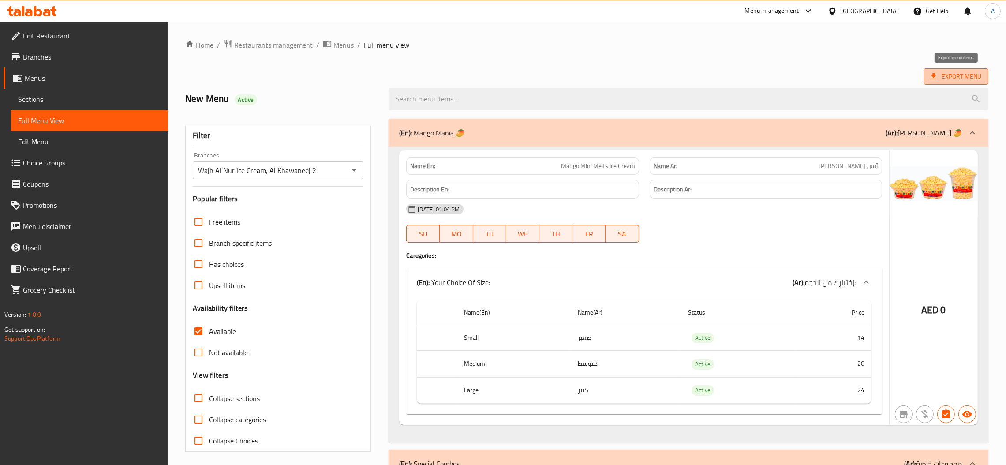
click at [939, 79] on span "Export Menu" at bounding box center [956, 76] width 50 height 11
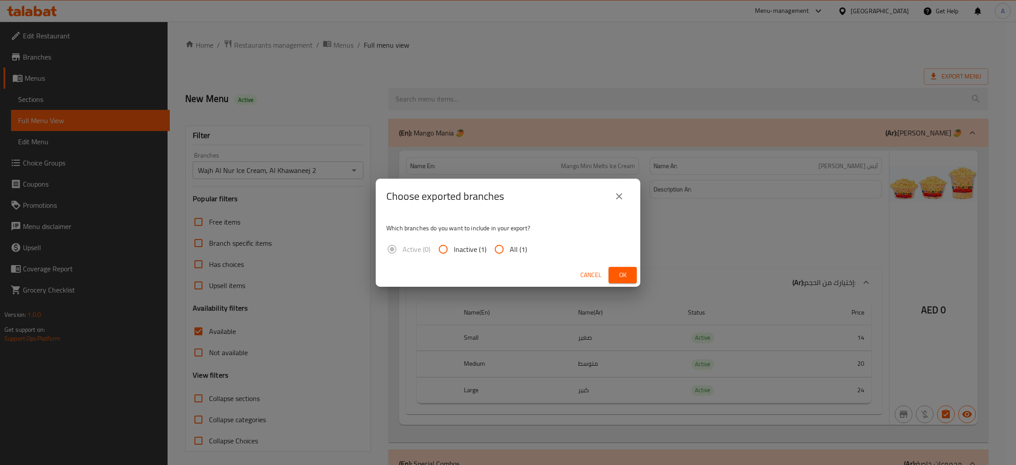
click at [507, 248] on input "All (1)" at bounding box center [499, 249] width 21 height 21
radio input "true"
click at [629, 273] on span "Ok" at bounding box center [623, 274] width 14 height 11
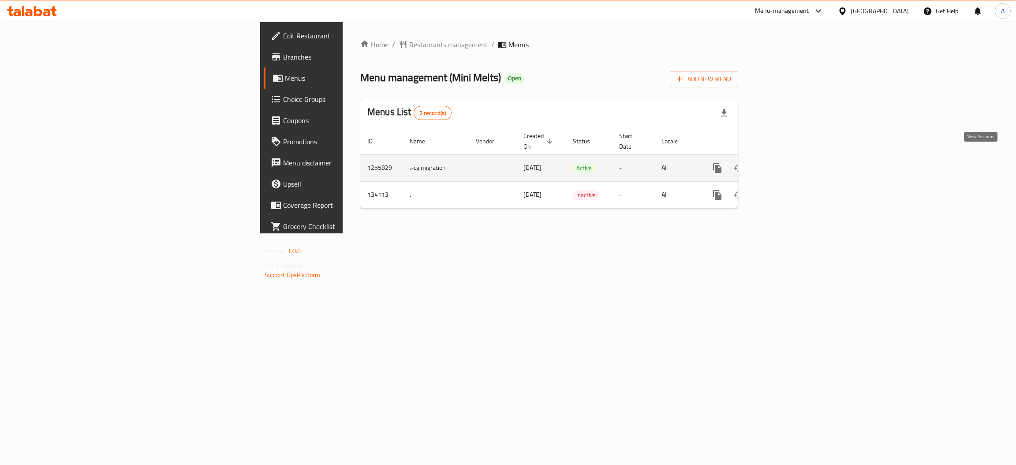
click at [785, 164] on icon "enhanced table" at bounding box center [781, 168] width 8 height 8
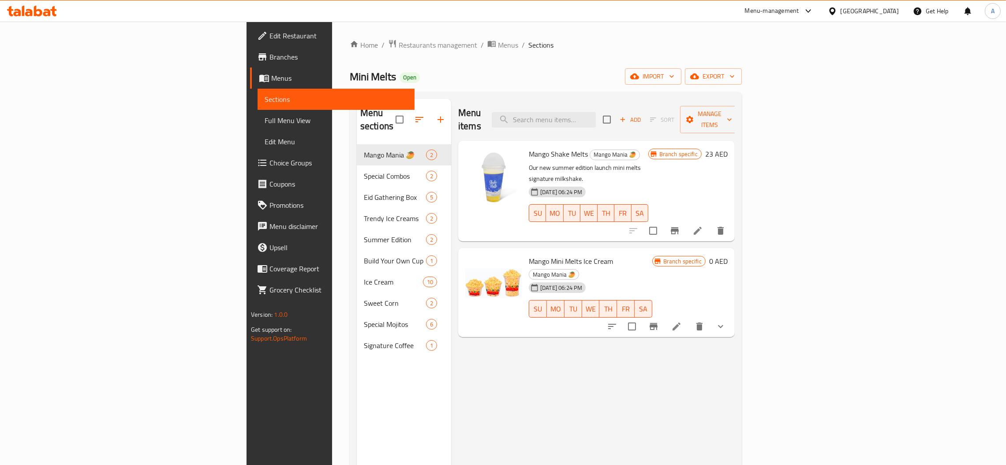
click at [269, 52] on span "Branches" at bounding box center [338, 57] width 138 height 11
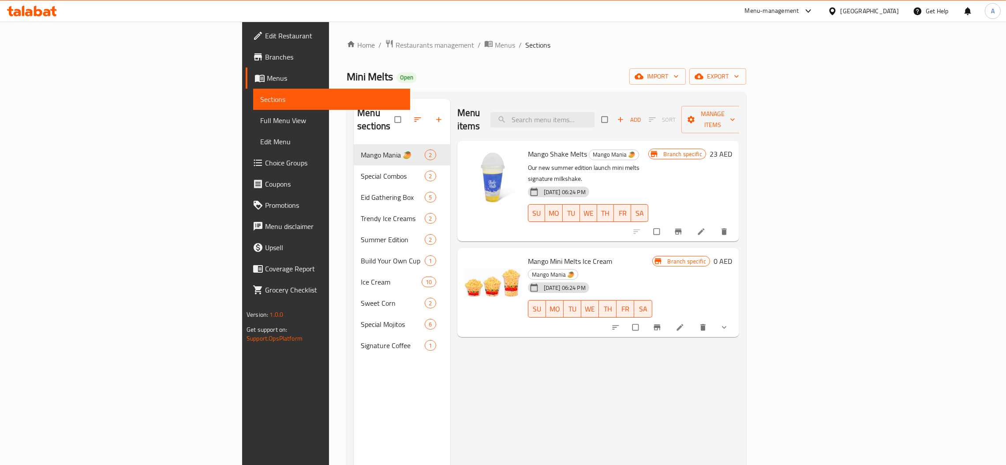
click at [260, 118] on span "Full Menu View" at bounding box center [331, 120] width 143 height 11
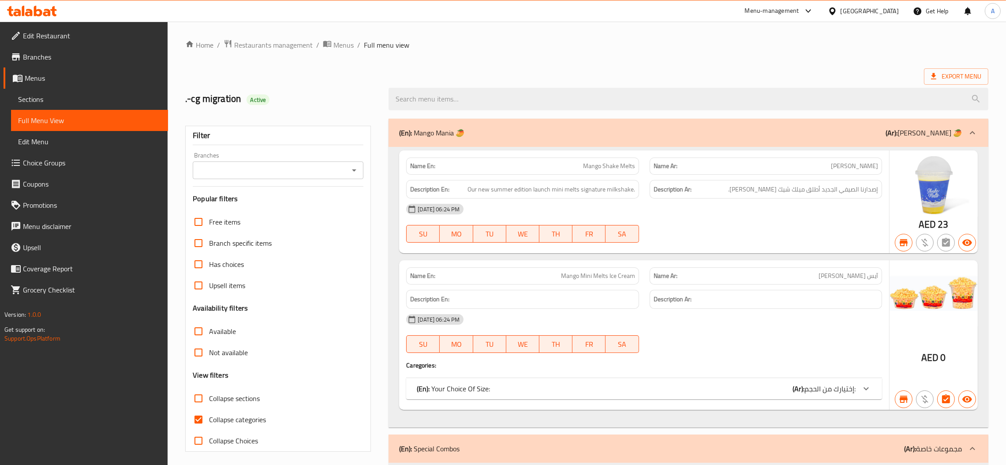
click at [272, 177] on div "Branches" at bounding box center [278, 170] width 171 height 18
click at [356, 173] on icon "Open" at bounding box center [354, 170] width 11 height 11
click at [348, 178] on div "Branches" at bounding box center [278, 170] width 171 height 18
click at [354, 172] on icon "Open" at bounding box center [354, 170] width 11 height 11
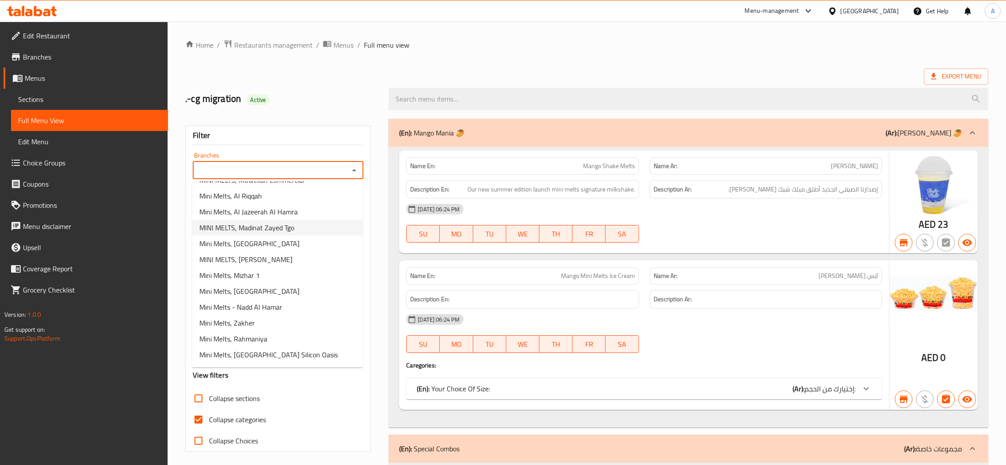
scroll to position [184, 0]
click at [291, 299] on li "Mini Melts - Nadd Al Hamar" at bounding box center [277, 305] width 171 height 16
type input "Mini Melts - Nadd Al Hamar"
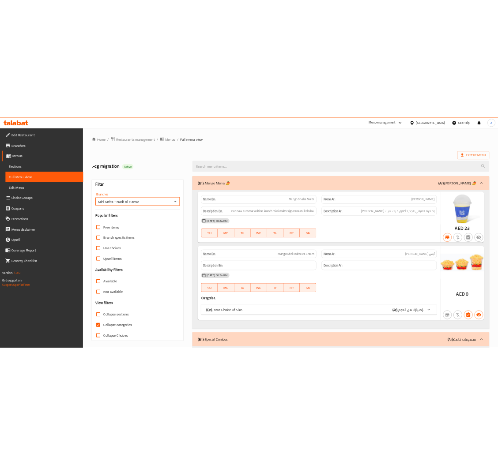
scroll to position [66, 0]
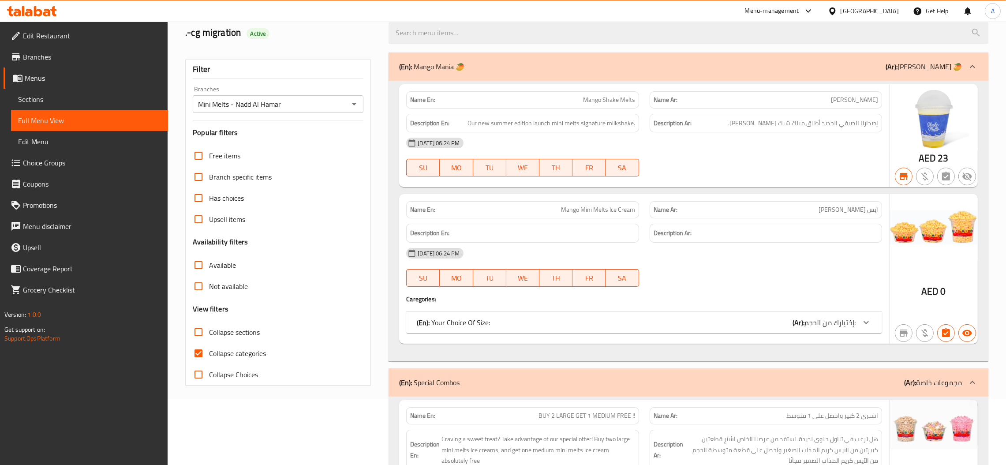
click at [221, 288] on span "Not available" at bounding box center [228, 286] width 39 height 11
click at [209, 288] on input "Not available" at bounding box center [198, 286] width 21 height 21
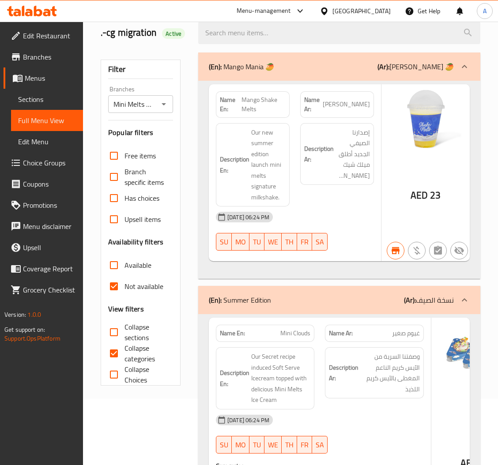
click at [323, 221] on div "[DATE] 06:24 PM" at bounding box center [294, 216] width 168 height 21
drag, startPoint x: 130, startPoint y: 292, endPoint x: 134, endPoint y: 262, distance: 31.1
click at [130, 292] on span "Not available" at bounding box center [143, 286] width 39 height 11
click at [124, 292] on input "Not available" at bounding box center [113, 286] width 21 height 21
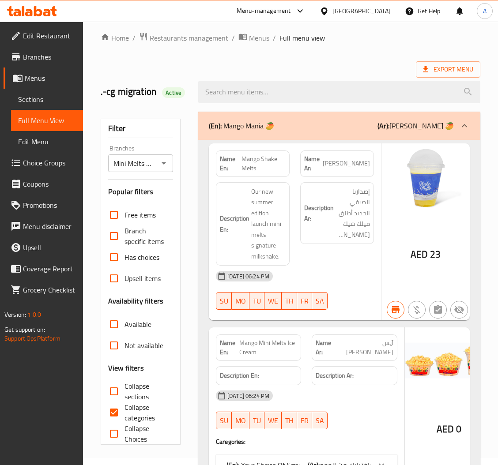
scroll to position [0, 0]
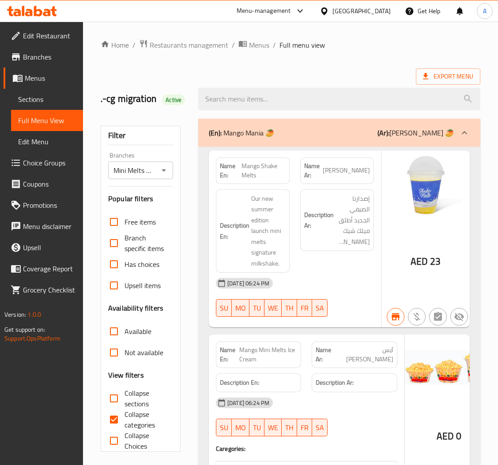
click at [131, 348] on span "Not available" at bounding box center [143, 352] width 39 height 11
click at [124, 348] on input "Not available" at bounding box center [113, 352] width 21 height 21
checkbox input "true"
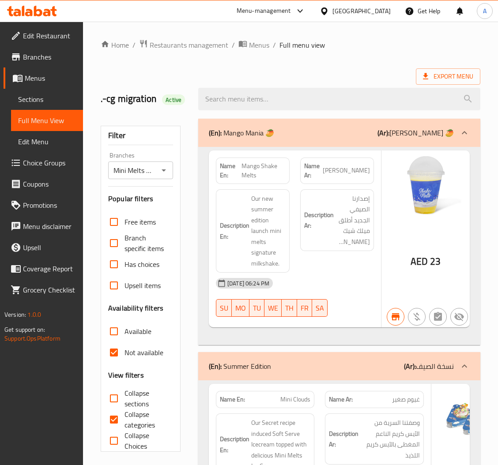
click at [138, 324] on label "Available" at bounding box center [127, 331] width 48 height 21
click at [124, 324] on input "Available" at bounding box center [113, 331] width 21 height 21
checkbox input "true"
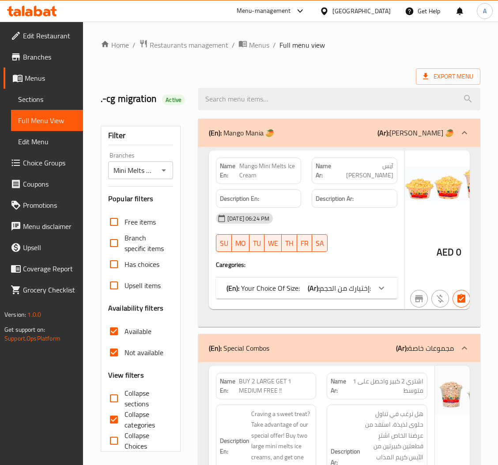
click at [134, 348] on span "Not available" at bounding box center [143, 352] width 39 height 11
click at [124, 348] on input "Not available" at bounding box center [113, 352] width 21 height 21
checkbox input "false"
